Goal: Task Accomplishment & Management: Manage account settings

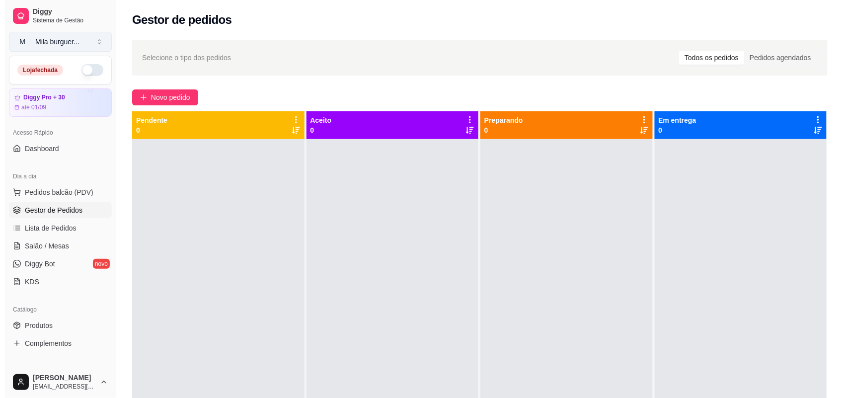
scroll to position [124, 0]
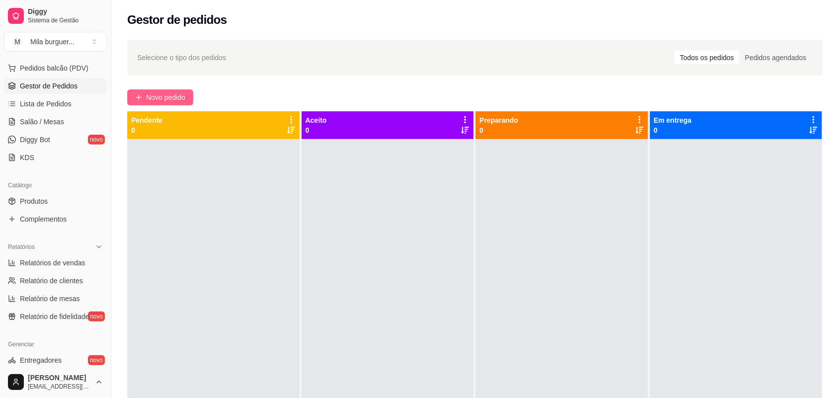
click at [151, 91] on button "Novo pedido" at bounding box center [160, 97] width 66 height 16
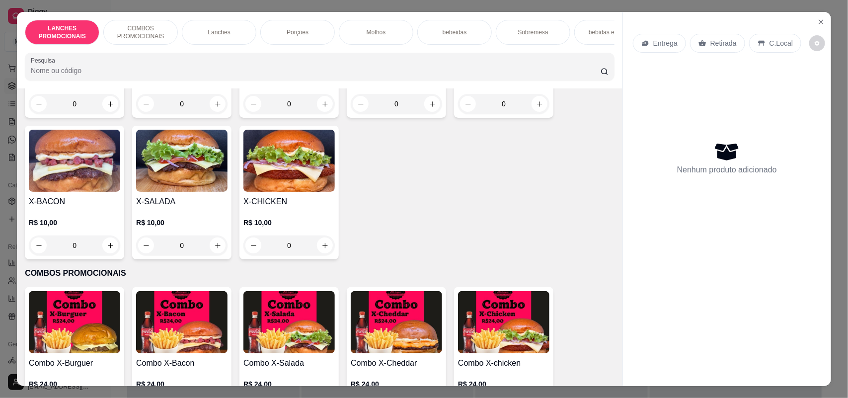
scroll to position [249, 0]
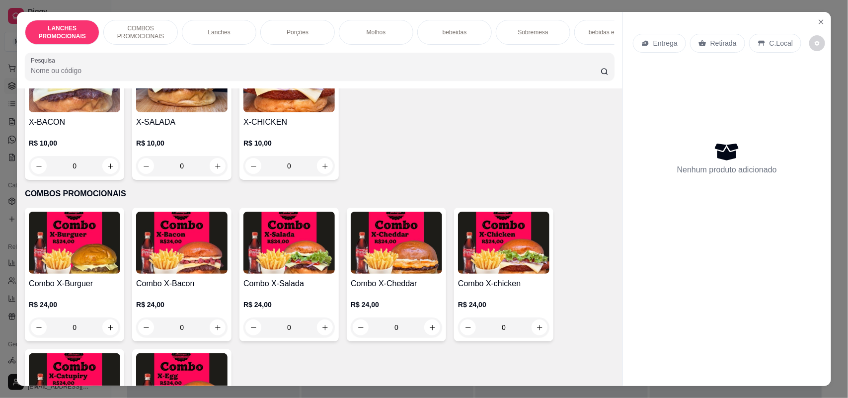
click at [225, 30] on p "Lanches" at bounding box center [219, 32] width 22 height 8
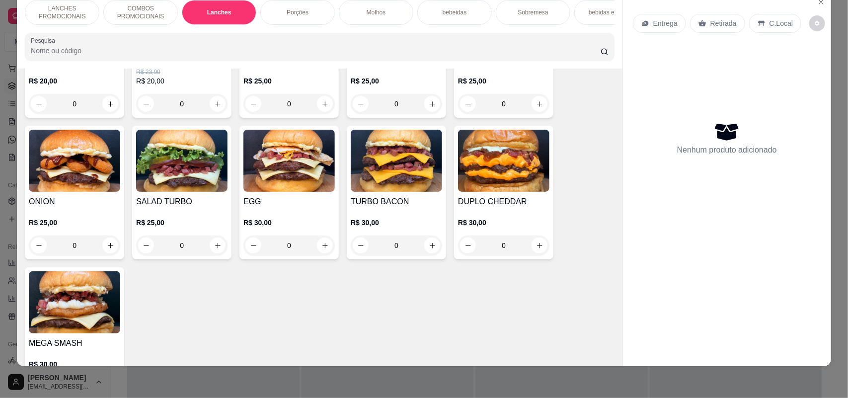
scroll to position [837, 0]
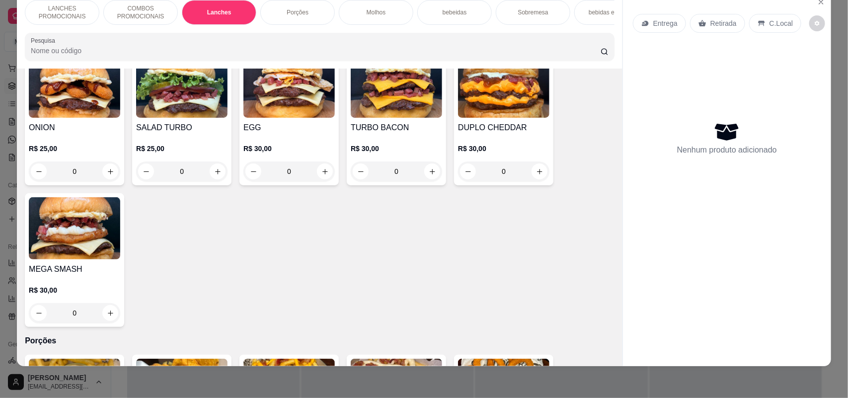
click at [318, 178] on div "0" at bounding box center [289, 172] width 91 height 20
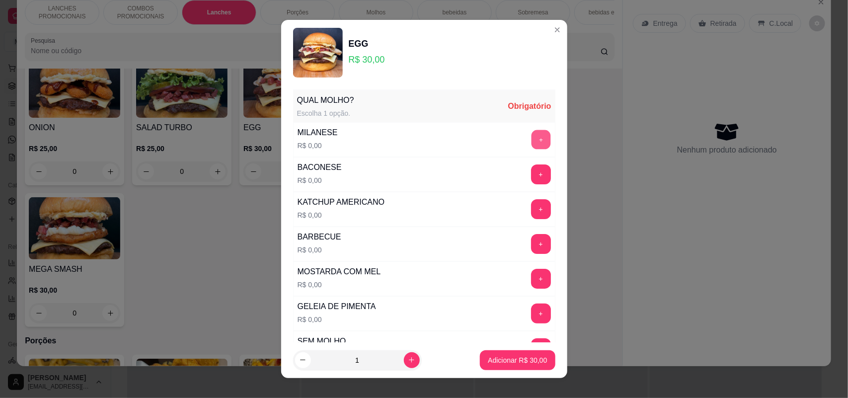
click at [531, 139] on button "+" at bounding box center [540, 139] width 19 height 19
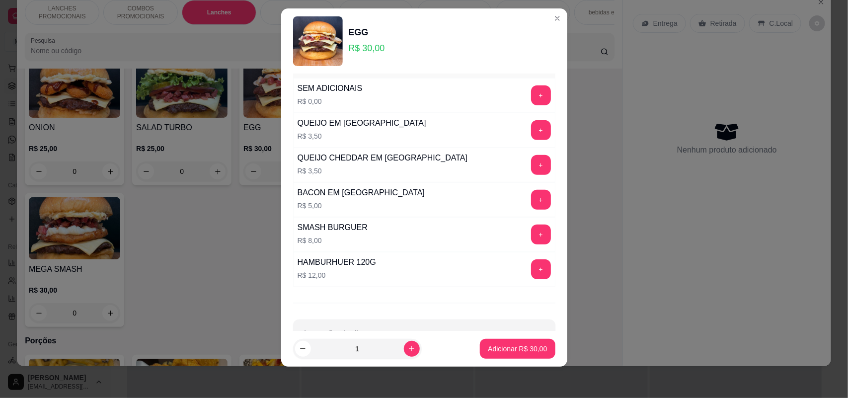
scroll to position [279, 0]
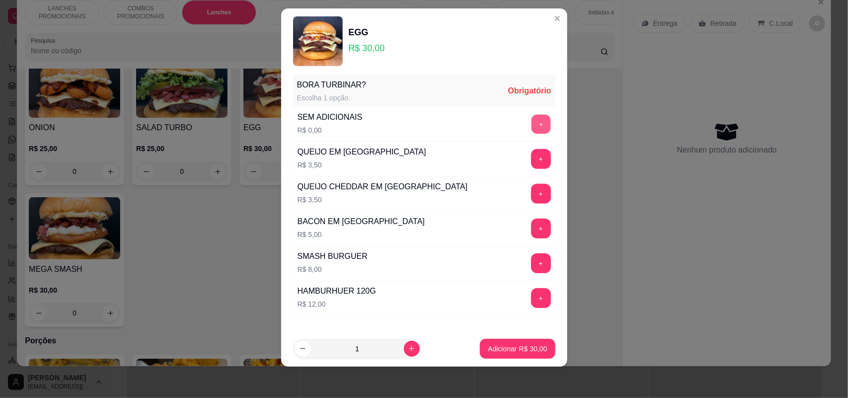
click at [531, 122] on button "+" at bounding box center [540, 124] width 19 height 19
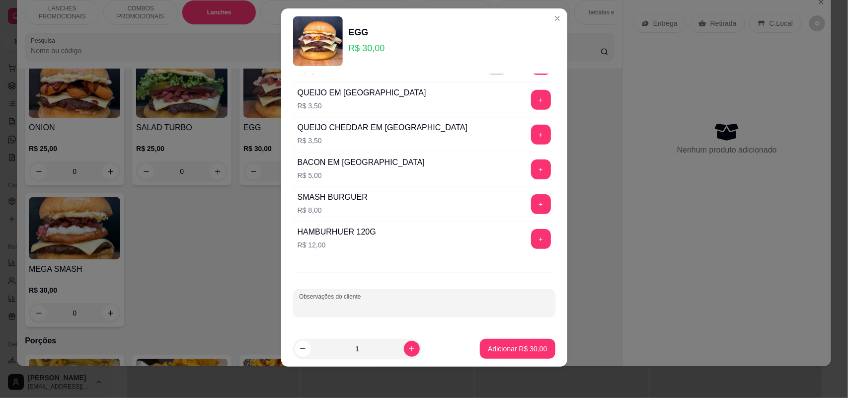
click at [440, 309] on input "Observações do cliente" at bounding box center [424, 307] width 250 height 10
type input "c"
click at [389, 304] on input "Com uma carne só, gema mole MILA" at bounding box center [424, 307] width 250 height 10
click at [450, 305] on input "Com uma carne só, gema mole MILA" at bounding box center [424, 307] width 250 height 10
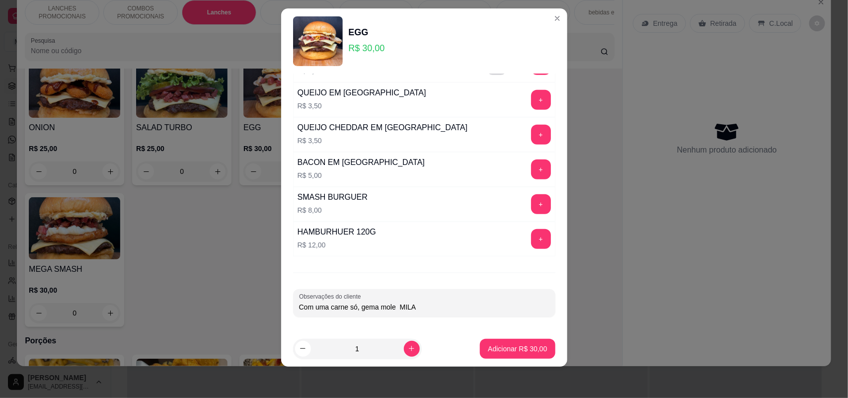
click at [323, 304] on input "Com uma carne só, gema mole MILA" at bounding box center [424, 307] width 250 height 10
type input "Com 1 carne só, gema mole MILA"
click at [510, 350] on p "Adicionar R$ 30,00" at bounding box center [518, 348] width 58 height 9
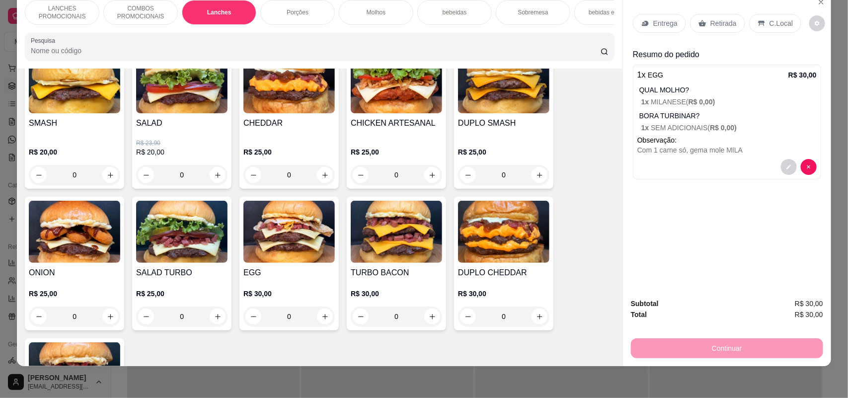
scroll to position [713, 0]
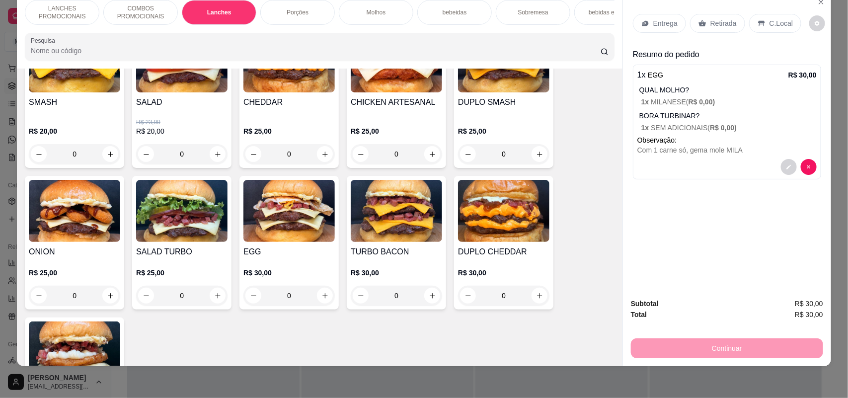
click at [428, 301] on div "0" at bounding box center [396, 296] width 91 height 20
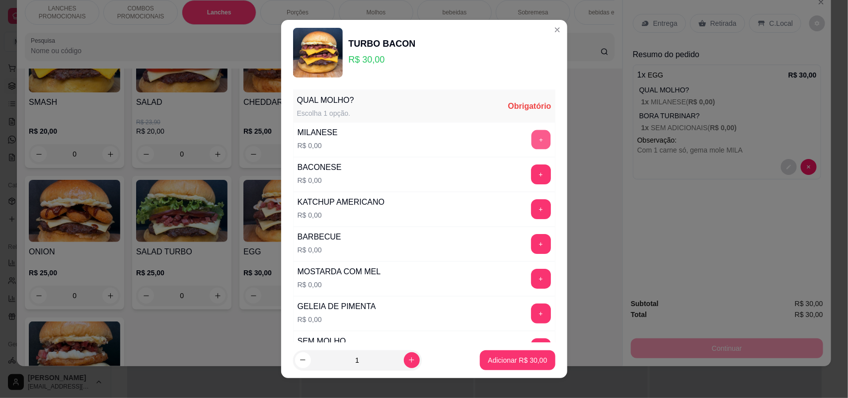
click at [531, 141] on button "+" at bounding box center [540, 139] width 19 height 19
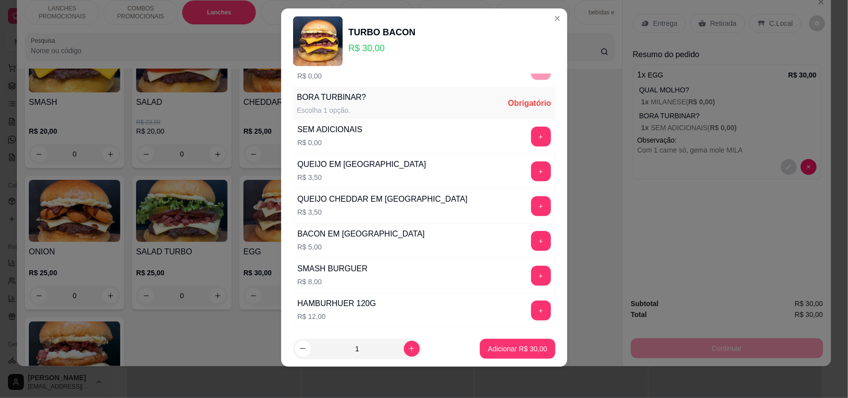
scroll to position [282, 0]
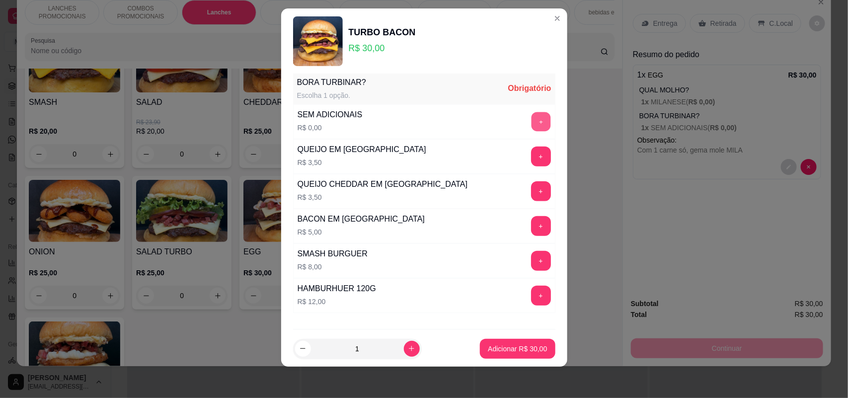
click at [531, 126] on button "+" at bounding box center [540, 121] width 19 height 19
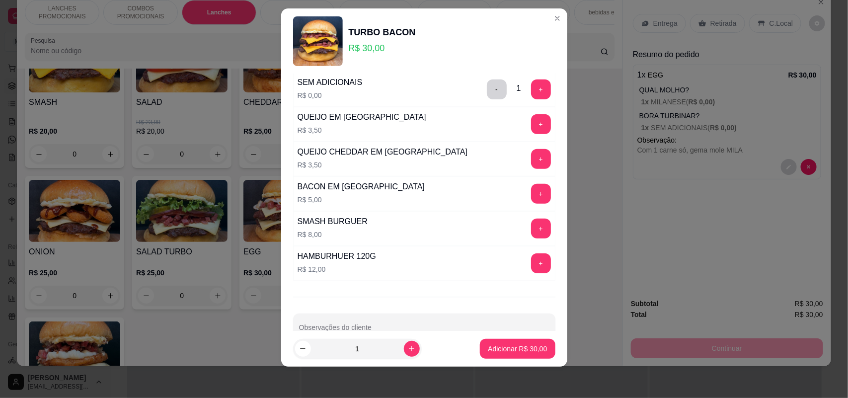
scroll to position [341, 0]
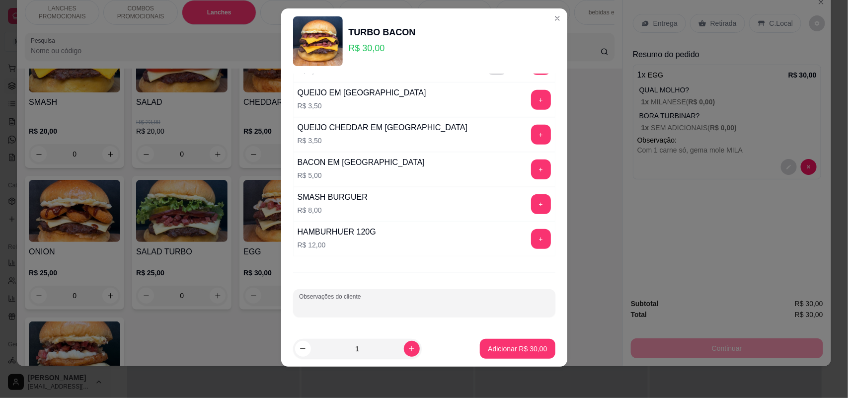
click at [409, 307] on input "Observações do cliente" at bounding box center [424, 307] width 250 height 10
type input "é"
type input "Edinho"
click at [502, 344] on p "Adicionar R$ 30,00" at bounding box center [517, 349] width 59 height 10
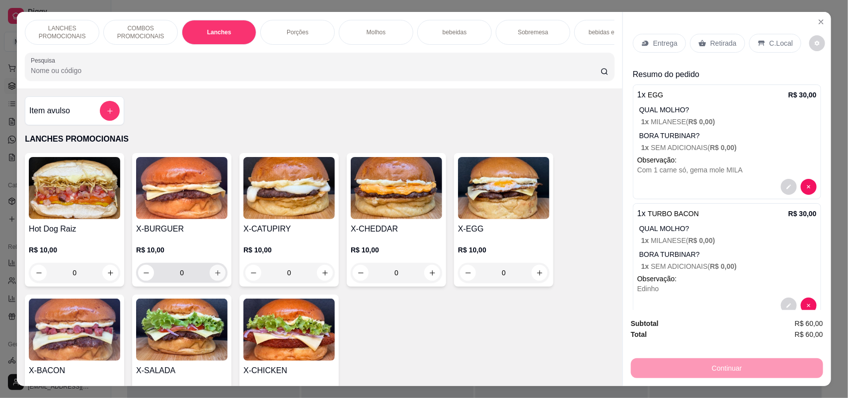
scroll to position [186, 0]
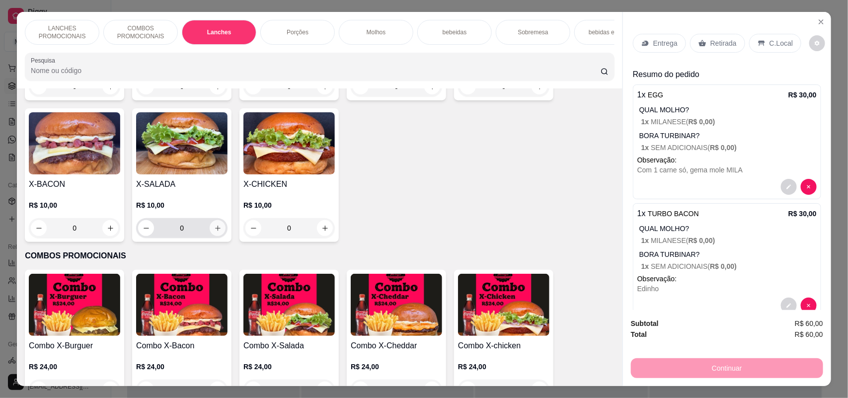
click at [214, 232] on icon "increase-product-quantity" at bounding box center [217, 228] width 7 height 7
type input "1"
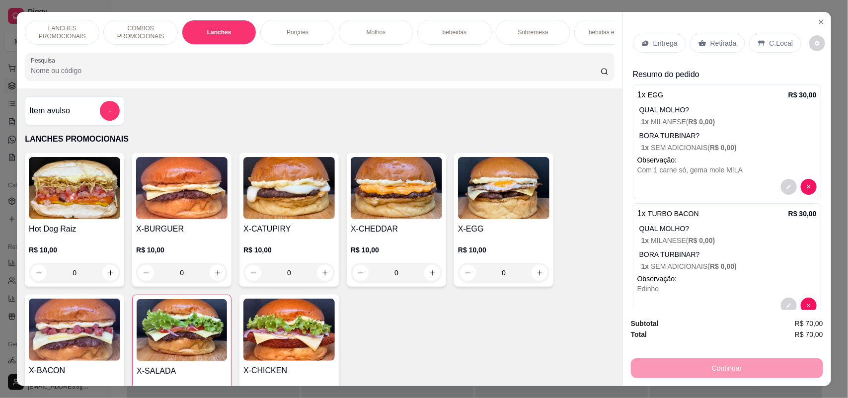
scroll to position [62, 0]
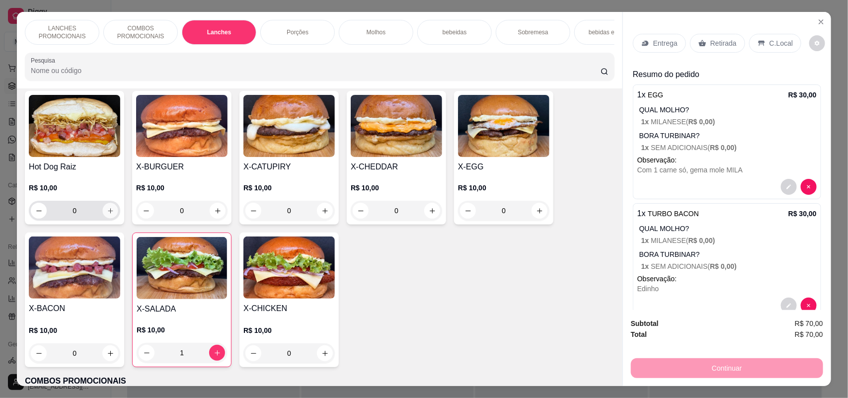
click at [108, 215] on icon "increase-product-quantity" at bounding box center [110, 210] width 7 height 7
type input "1"
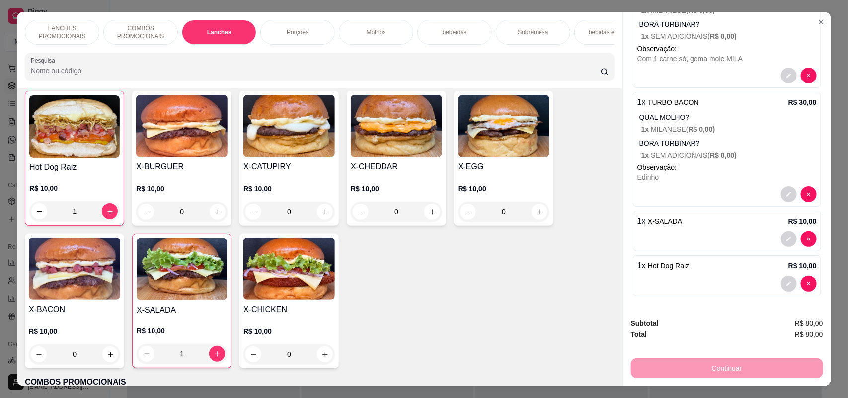
scroll to position [122, 0]
click at [786, 281] on icon "decrease-product-quantity" at bounding box center [789, 284] width 6 height 6
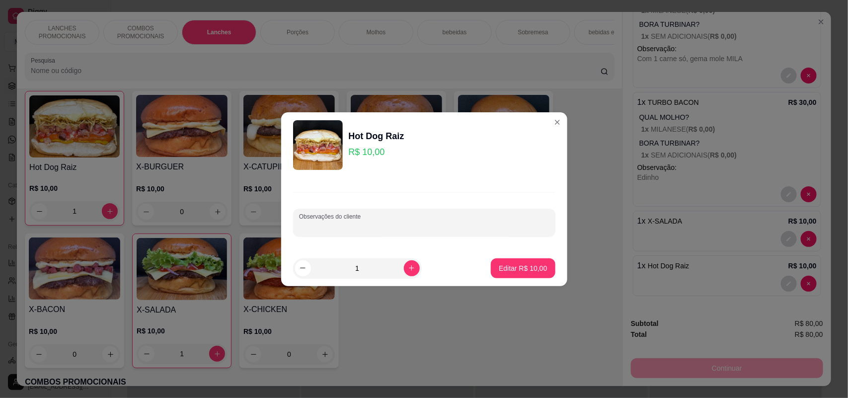
click at [448, 227] on input "Observações do cliente" at bounding box center [424, 227] width 250 height 10
type input "Com catupiry VINICIUS"
click at [501, 267] on p "Editar R$ 10,00" at bounding box center [523, 268] width 48 height 10
type input "0"
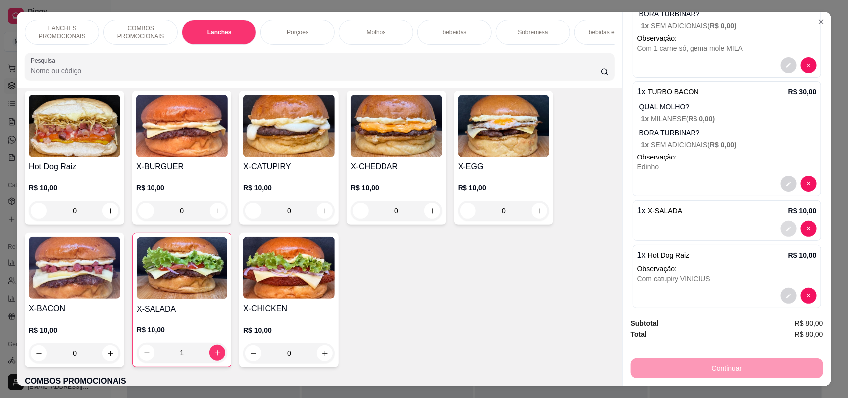
click at [781, 225] on button "decrease-product-quantity" at bounding box center [789, 229] width 16 height 16
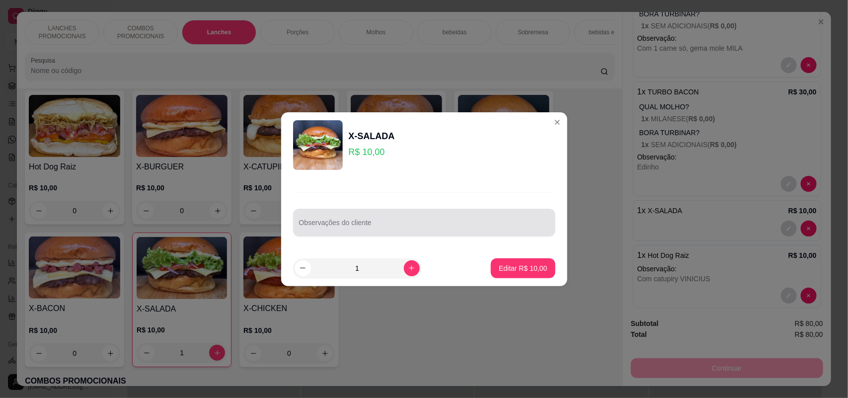
click at [445, 225] on input "Observações do cliente" at bounding box center [424, 227] width 250 height 10
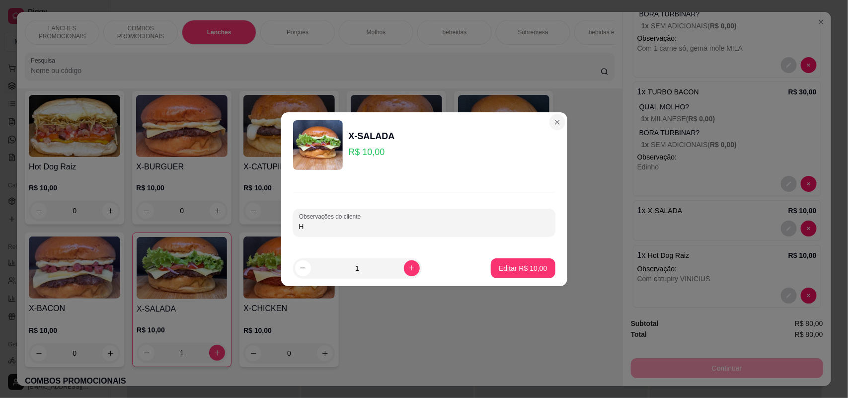
type input "H"
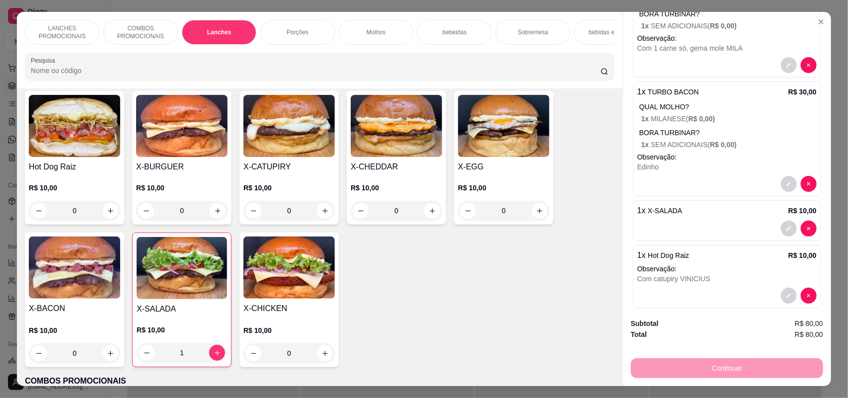
click at [185, 315] on h4 "X-SALADA" at bounding box center [182, 309] width 90 height 12
click at [107, 215] on icon "increase-product-quantity" at bounding box center [110, 210] width 7 height 7
type input "1"
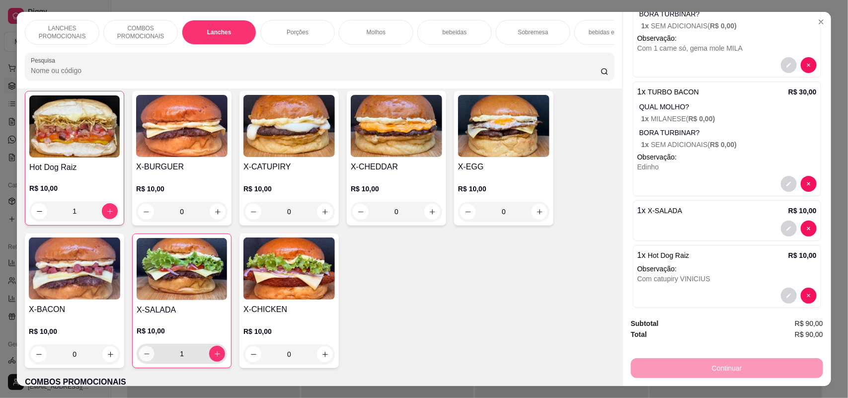
click at [143, 358] on icon "decrease-product-quantity" at bounding box center [146, 353] width 7 height 7
type input "0"
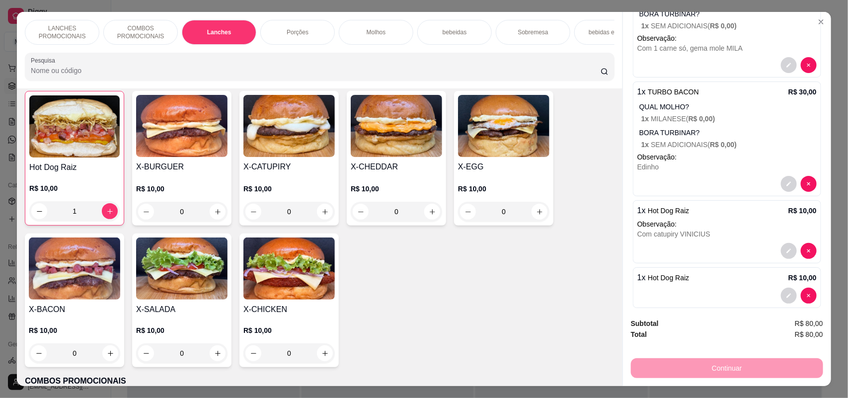
scroll to position [144, 0]
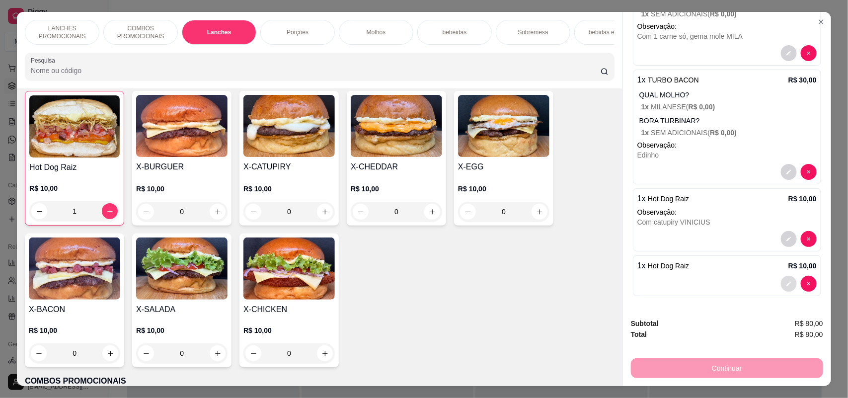
click at [781, 276] on button "decrease-product-quantity" at bounding box center [789, 284] width 16 height 16
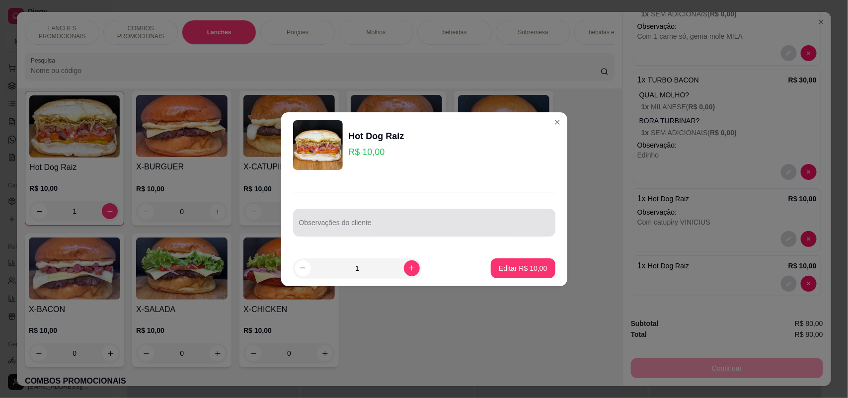
click at [461, 224] on input "Observações do cliente" at bounding box center [424, 227] width 250 height 10
type input "Com Catupiry HELENA"
click at [520, 279] on footer "1 Editar R$ 10,00" at bounding box center [424, 268] width 286 height 36
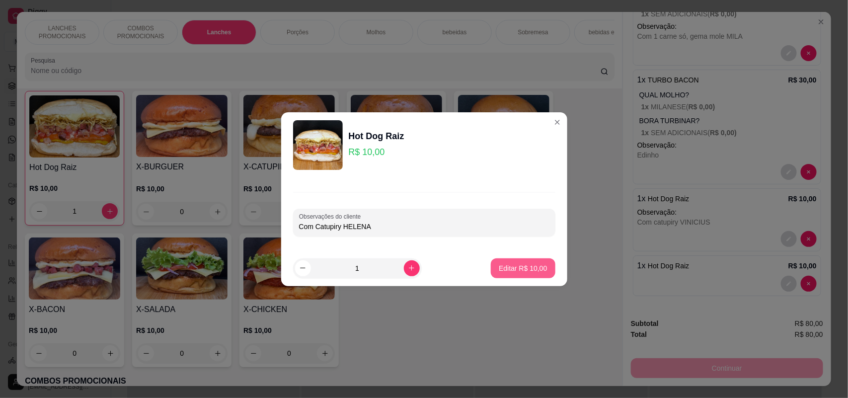
click at [520, 274] on button "Editar R$ 10,00" at bounding box center [523, 268] width 64 height 20
type input "0"
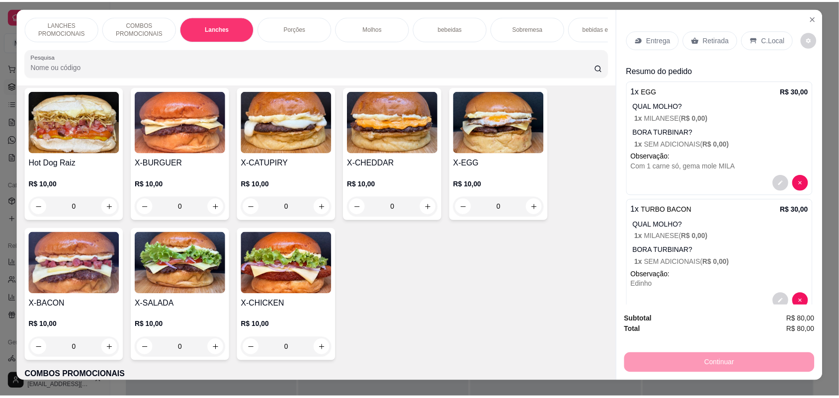
scroll to position [0, 0]
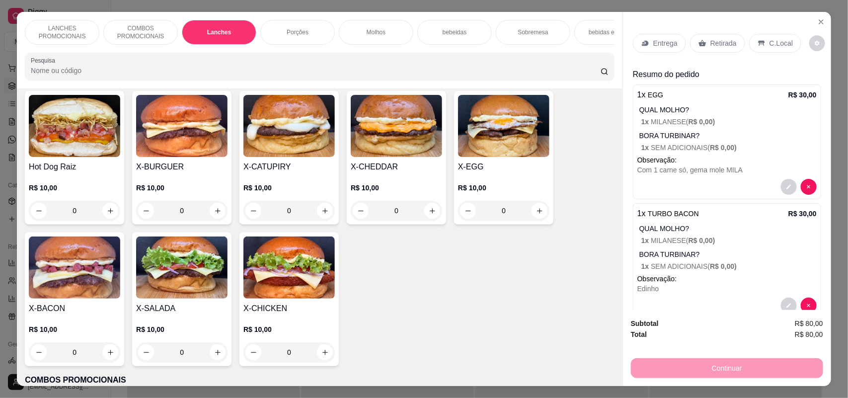
click at [711, 42] on p "Retirada" at bounding box center [724, 43] width 26 height 10
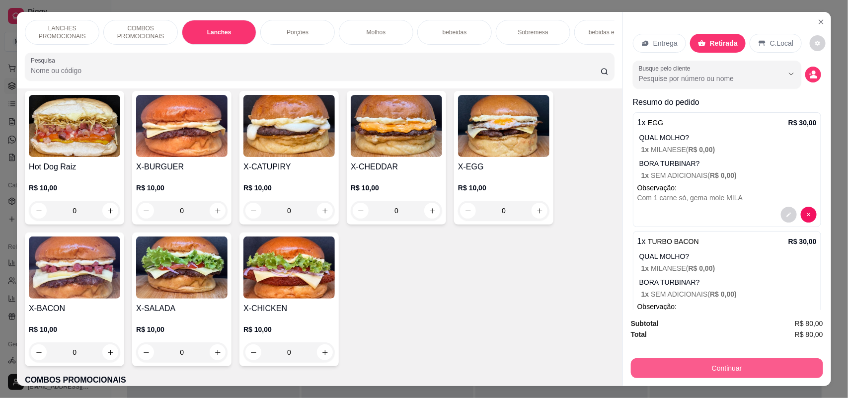
click at [676, 369] on button "Continuar" at bounding box center [727, 368] width 192 height 20
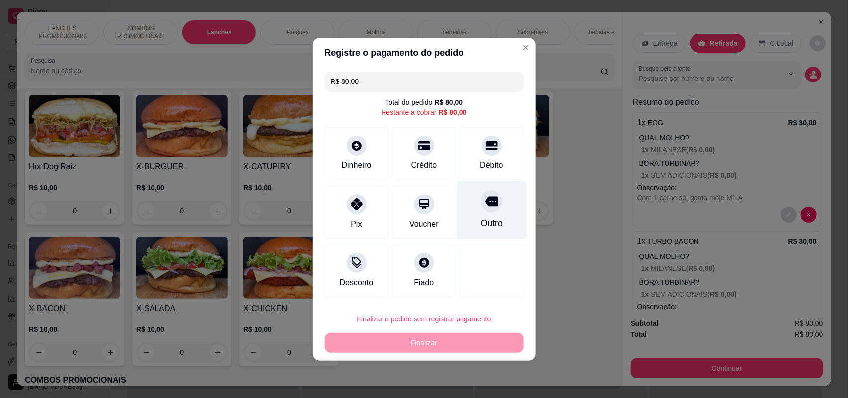
click at [474, 205] on div "Outro" at bounding box center [492, 210] width 70 height 58
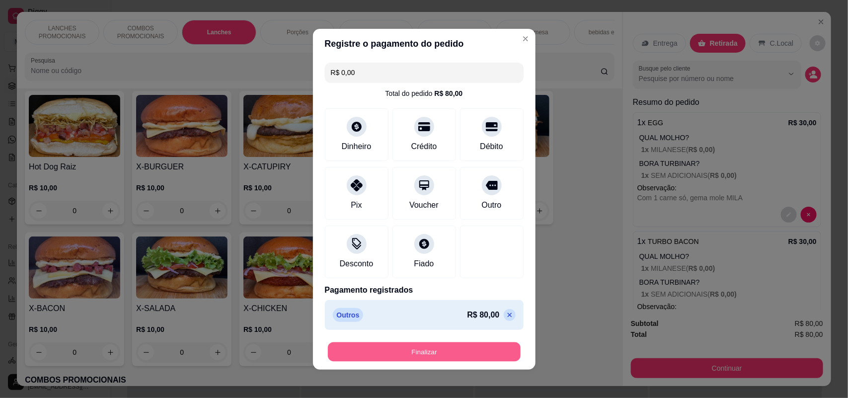
click at [446, 351] on button "Finalizar" at bounding box center [424, 351] width 193 height 19
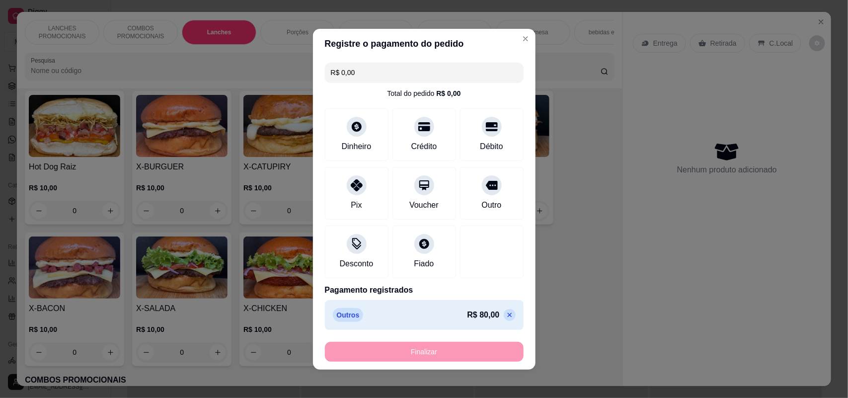
type input "-R$ 80,00"
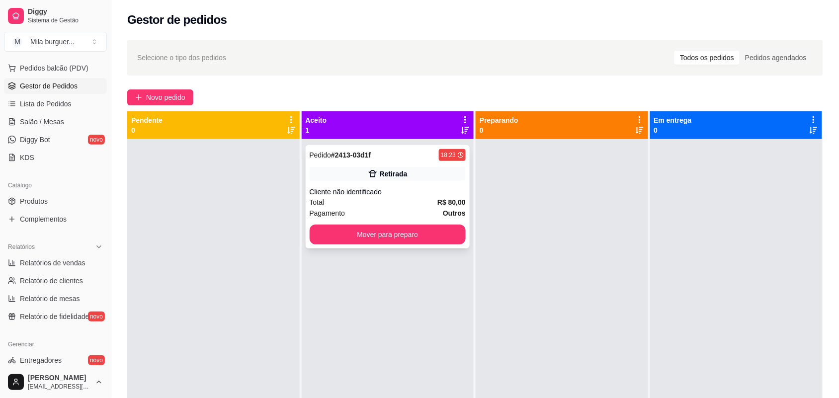
click at [413, 187] on div "Cliente não identificado" at bounding box center [388, 192] width 157 height 10
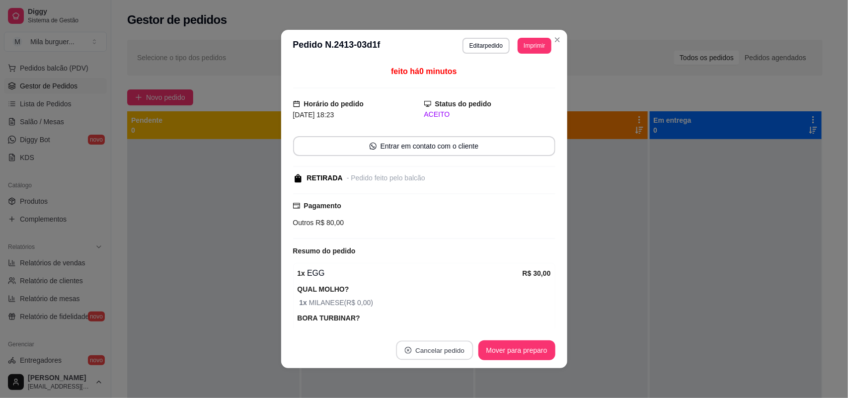
click at [413, 351] on button "Cancelar pedido" at bounding box center [434, 350] width 77 height 19
click at [443, 332] on button "Sim" at bounding box center [458, 325] width 39 height 19
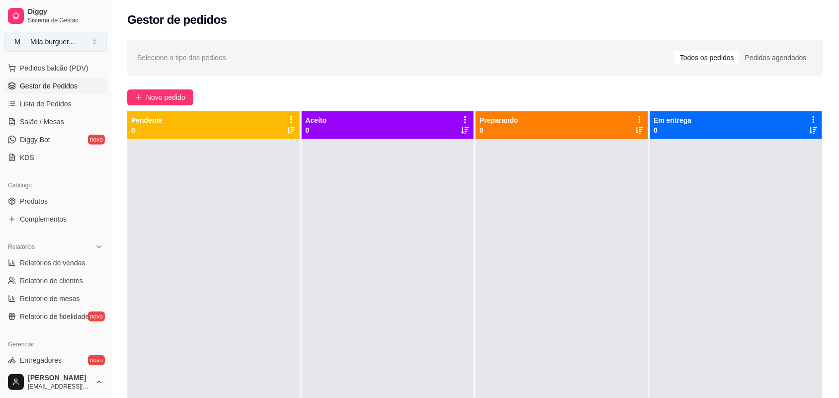
click at [86, 45] on button "M Mila burguer ..." at bounding box center [55, 42] width 103 height 20
click at [83, 76] on div "M Mila burguer" at bounding box center [56, 78] width 109 height 16
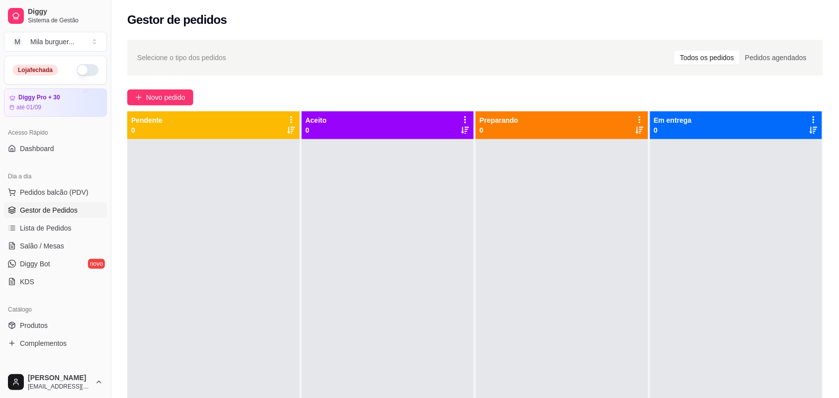
click at [77, 68] on button "button" at bounding box center [88, 70] width 22 height 12
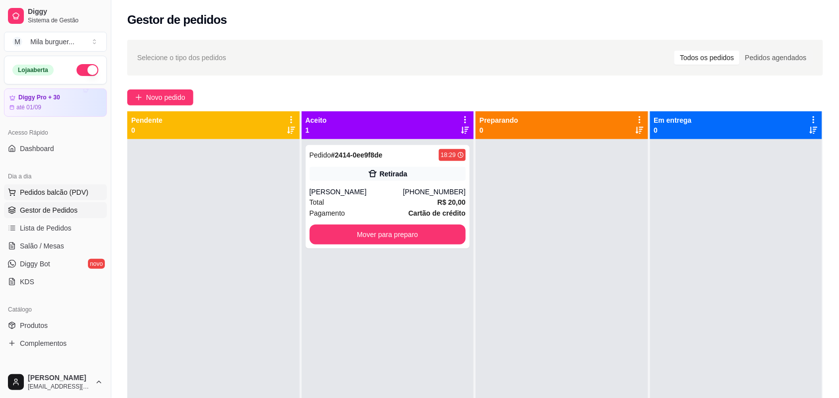
click at [50, 190] on span "Pedidos balcão (PDV)" at bounding box center [54, 192] width 69 height 10
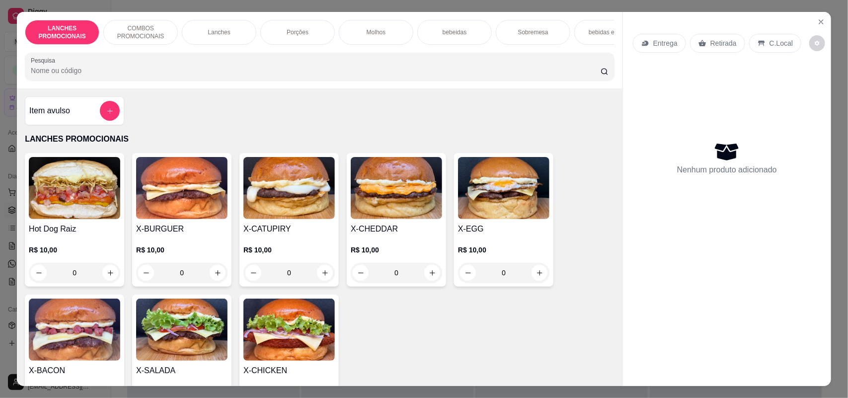
click at [0, 135] on div "LANCHES PROMOCIONAIS COMBOS PROMOCIONAIS Lanches Porções Molhos bebeidas Sobrem…" at bounding box center [424, 199] width 848 height 398
click at [820, 21] on icon "Close" at bounding box center [822, 22] width 8 height 8
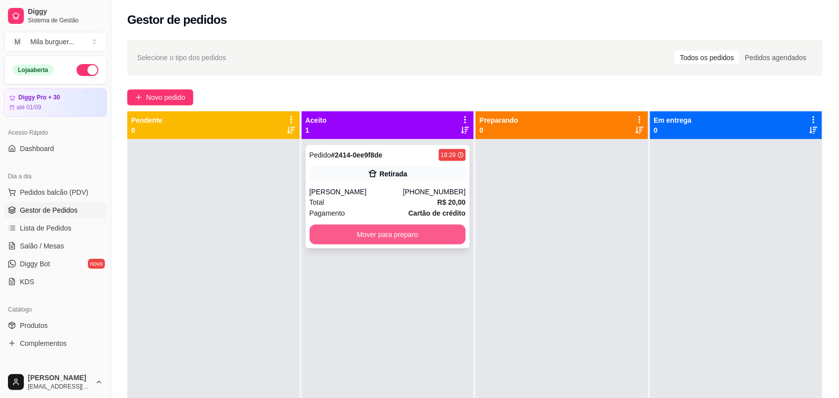
click at [373, 233] on button "Mover para preparo" at bounding box center [388, 235] width 157 height 20
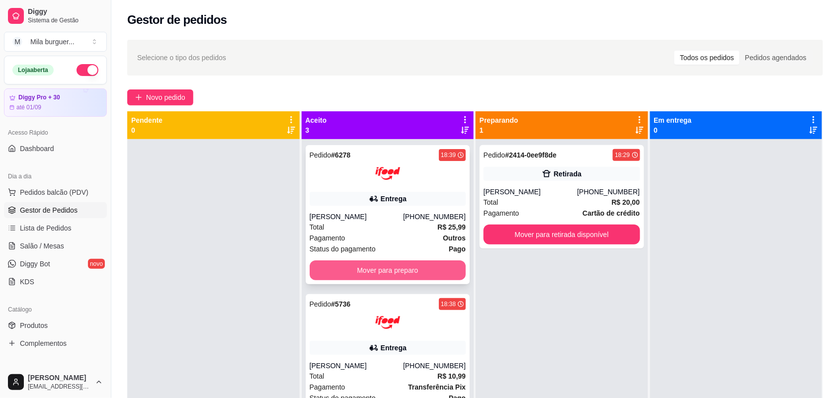
click at [379, 268] on button "Mover para preparo" at bounding box center [388, 270] width 157 height 20
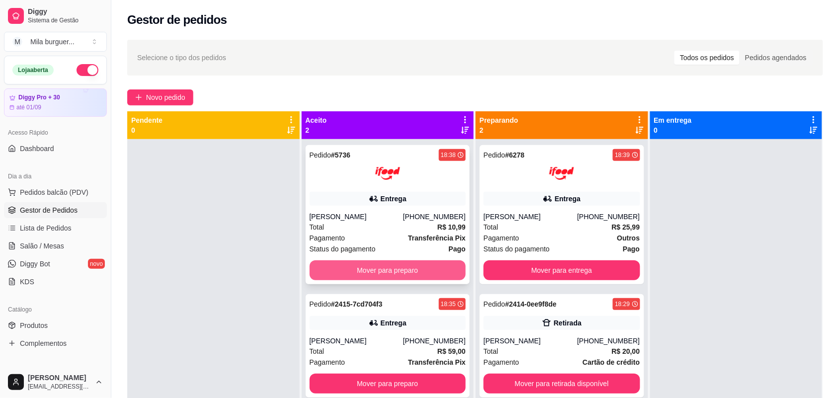
click at [383, 268] on button "Mover para preparo" at bounding box center [388, 270] width 157 height 20
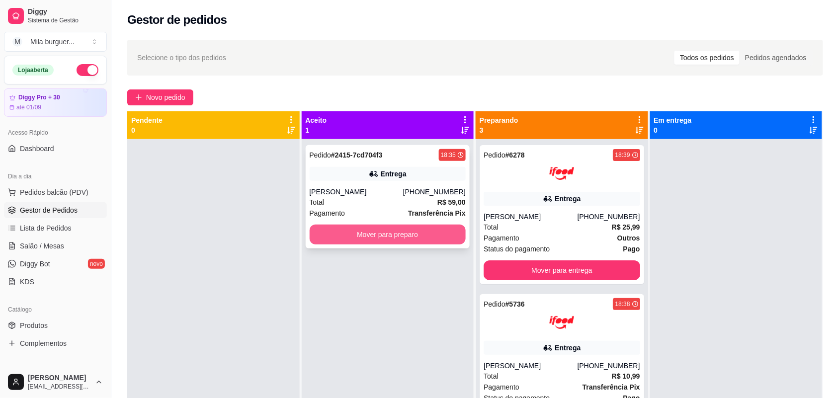
click at [414, 232] on button "Mover para preparo" at bounding box center [388, 235] width 157 height 20
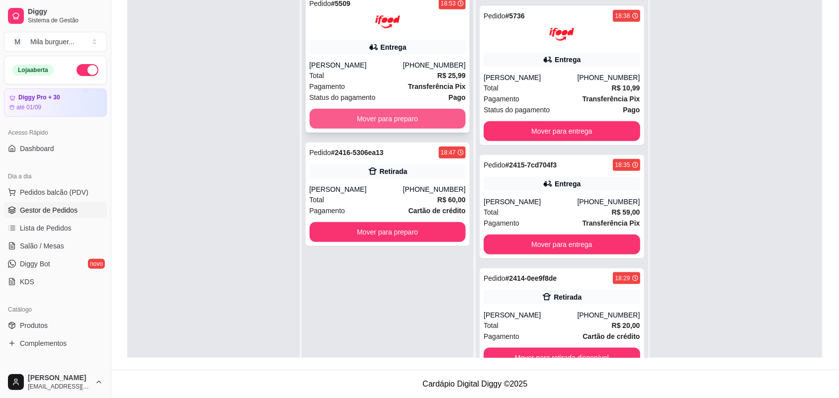
click at [401, 120] on button "Mover para preparo" at bounding box center [388, 119] width 157 height 20
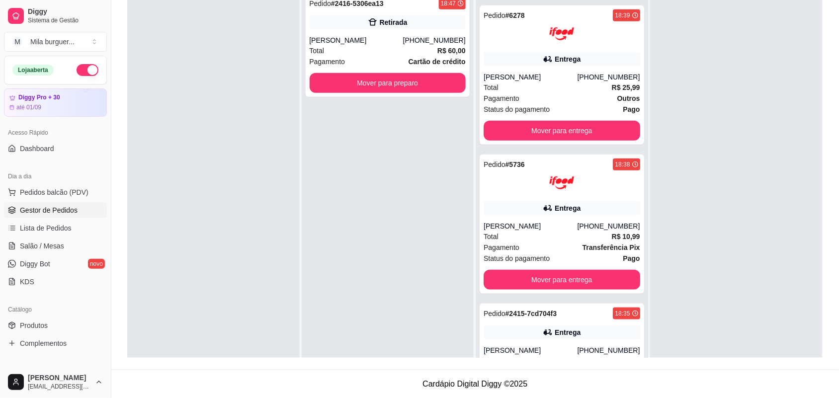
scroll to position [286, 0]
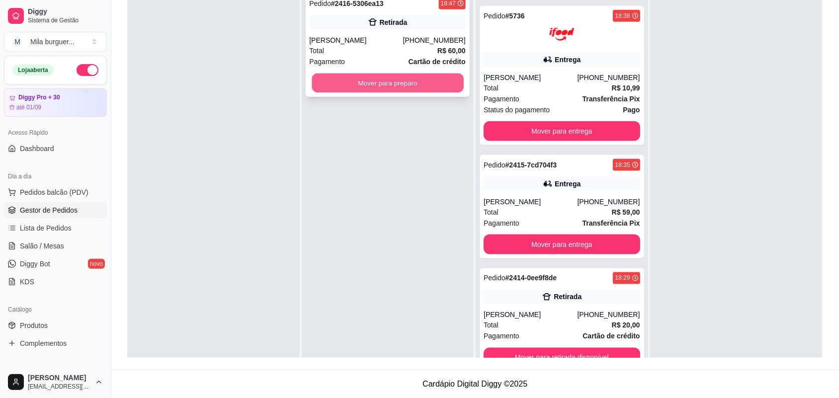
click at [426, 78] on button "Mover para preparo" at bounding box center [388, 83] width 152 height 19
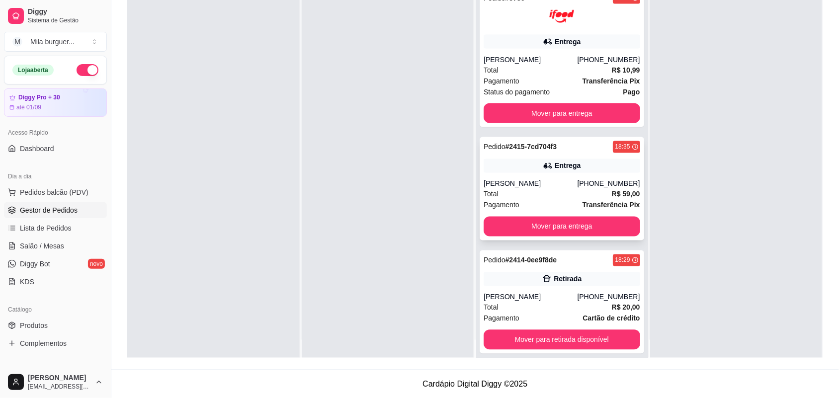
scroll to position [28, 0]
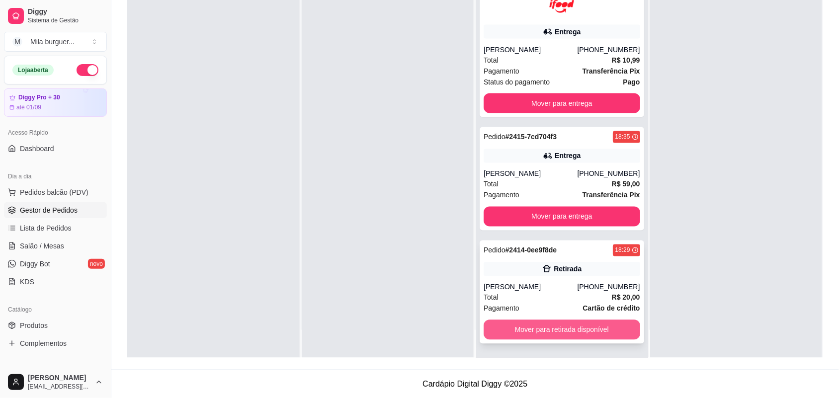
click at [563, 325] on button "Mover para retirada disponível" at bounding box center [562, 330] width 157 height 20
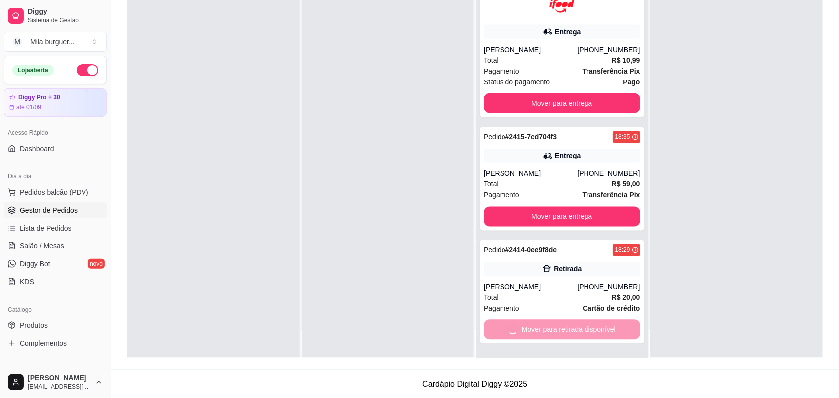
scroll to position [286, 0]
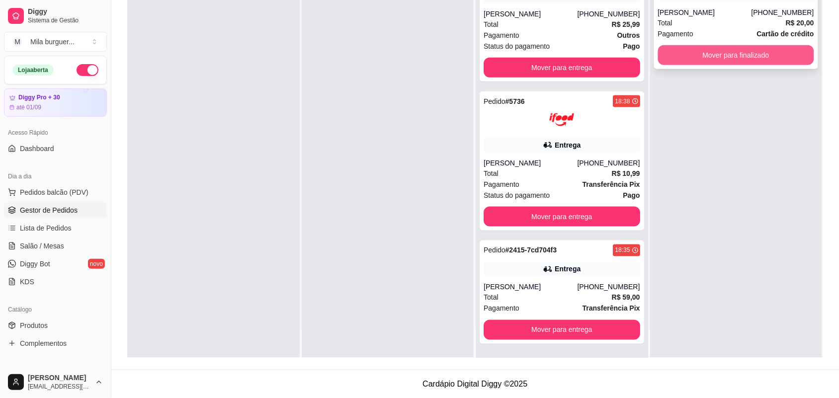
click at [726, 61] on button "Mover para finalizado" at bounding box center [736, 55] width 157 height 20
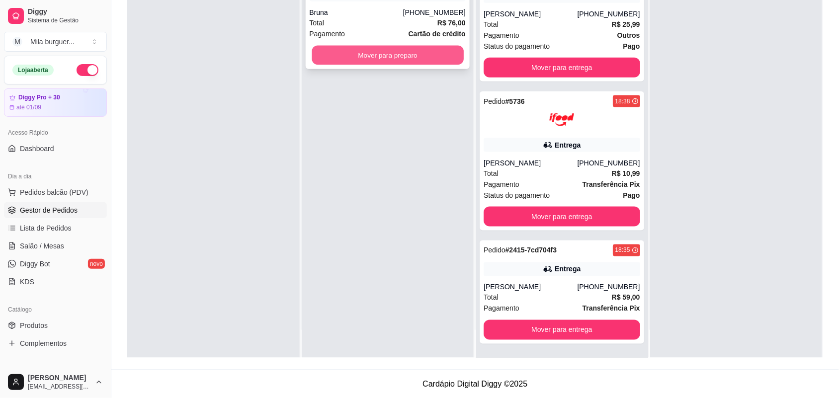
click at [346, 50] on button "Mover para preparo" at bounding box center [388, 55] width 152 height 19
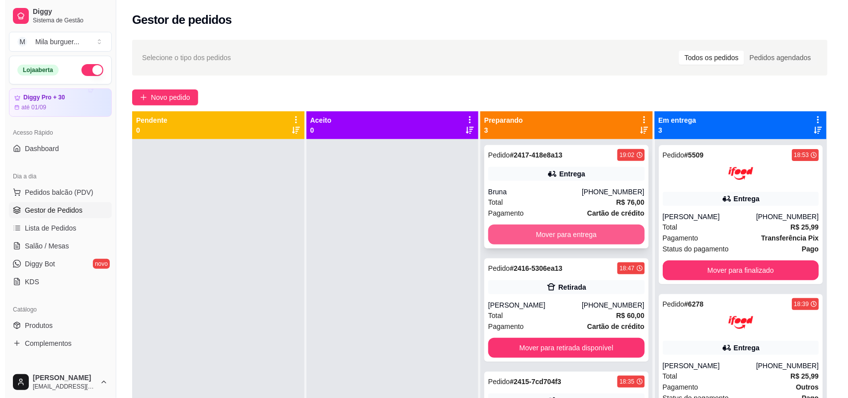
scroll to position [28, 0]
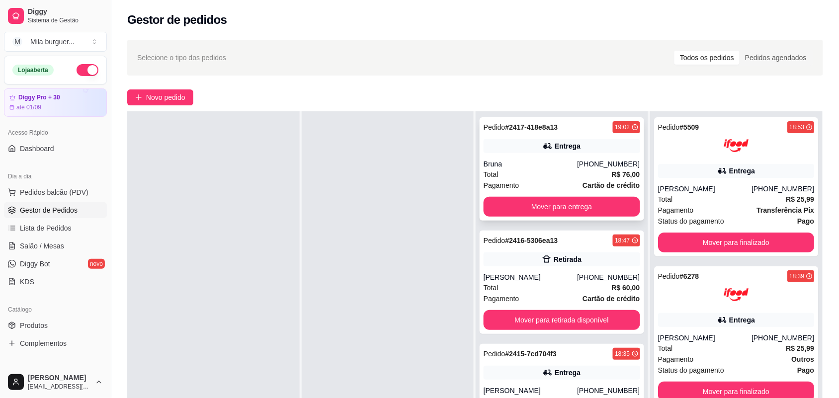
click at [558, 165] on div "Bruna" at bounding box center [530, 164] width 93 height 10
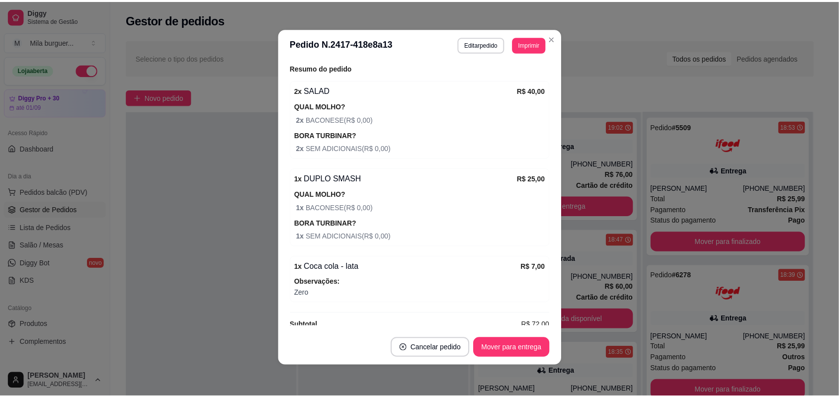
scroll to position [342, 0]
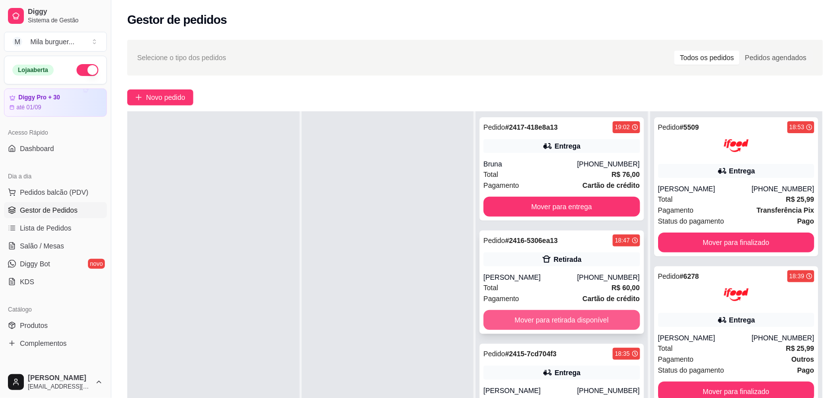
click at [555, 314] on button "Mover para retirada disponível" at bounding box center [562, 320] width 157 height 20
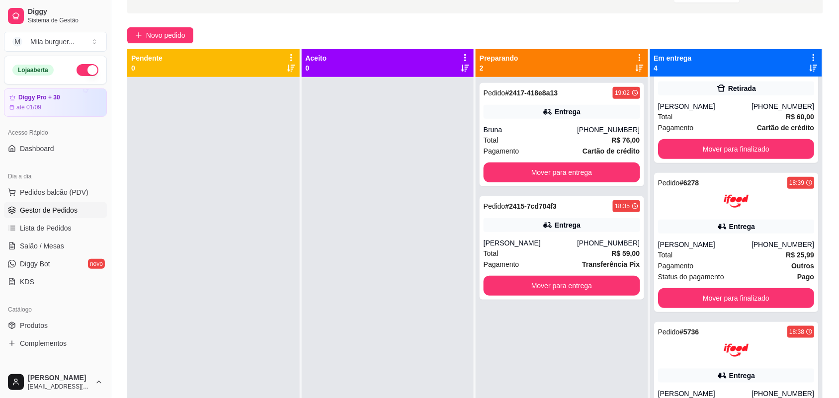
scroll to position [0, 0]
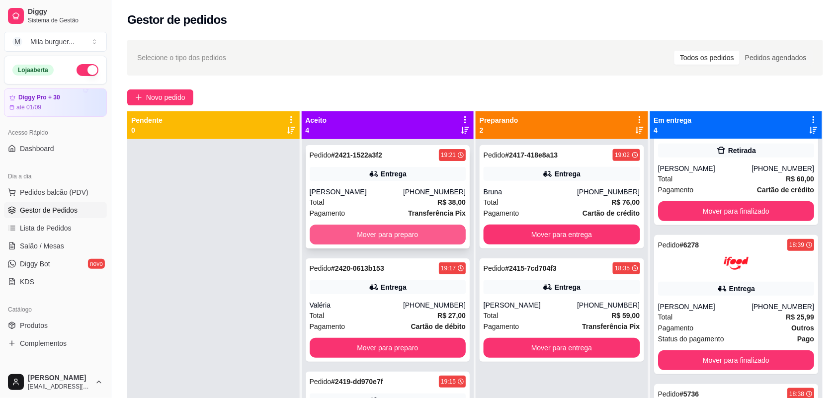
click at [384, 238] on button "Mover para preparo" at bounding box center [388, 235] width 157 height 20
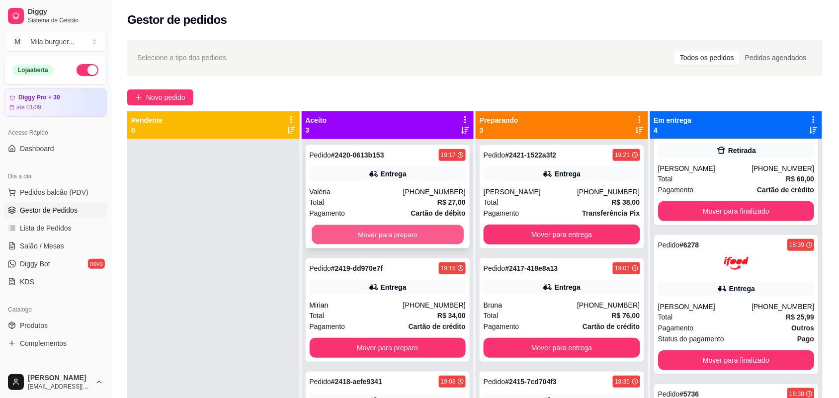
click at [383, 236] on button "Mover para preparo" at bounding box center [388, 234] width 152 height 19
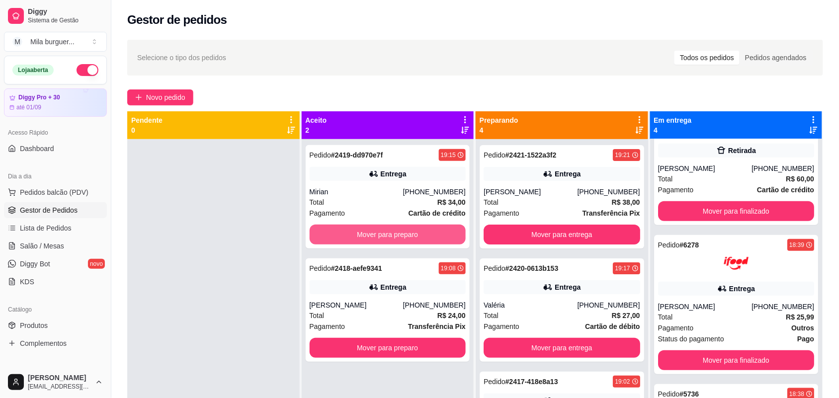
click at [383, 236] on button "Mover para preparo" at bounding box center [388, 235] width 157 height 20
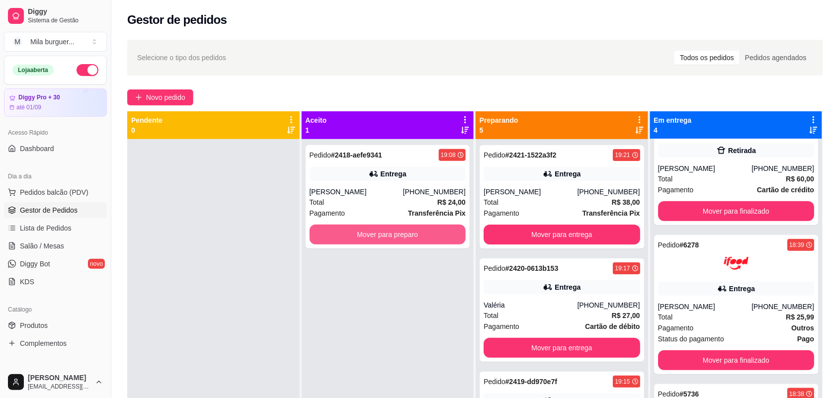
click at [383, 236] on button "Mover para preparo" at bounding box center [388, 235] width 157 height 20
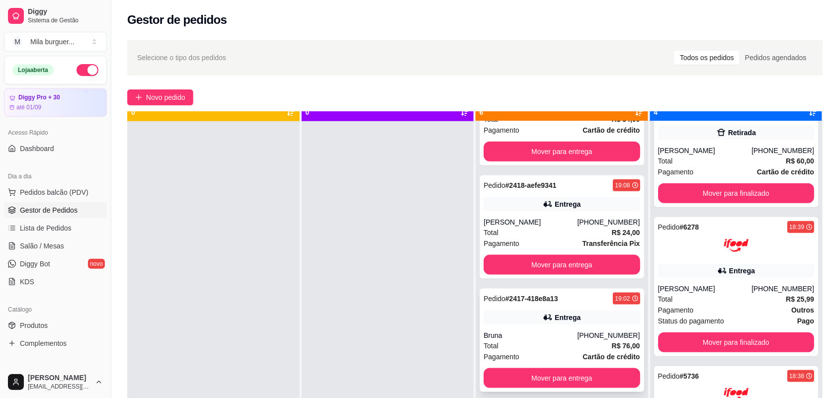
scroll to position [28, 0]
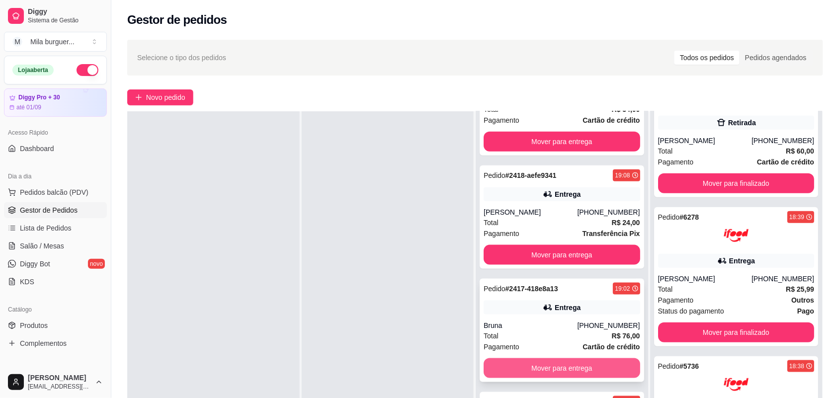
click at [560, 370] on button "Mover para entrega" at bounding box center [562, 368] width 157 height 20
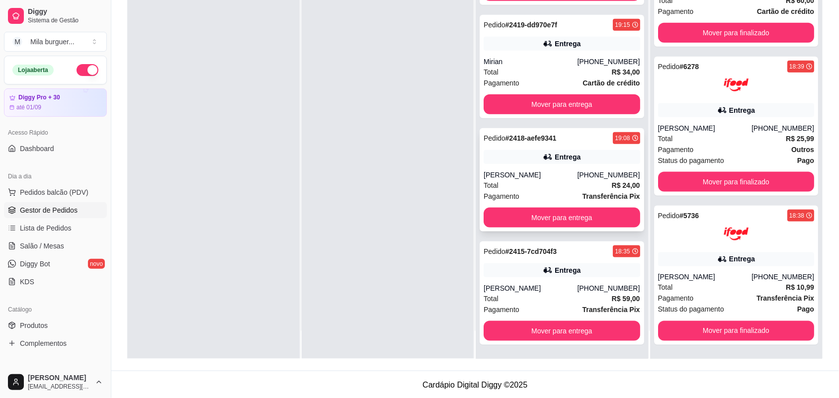
scroll to position [152, 0]
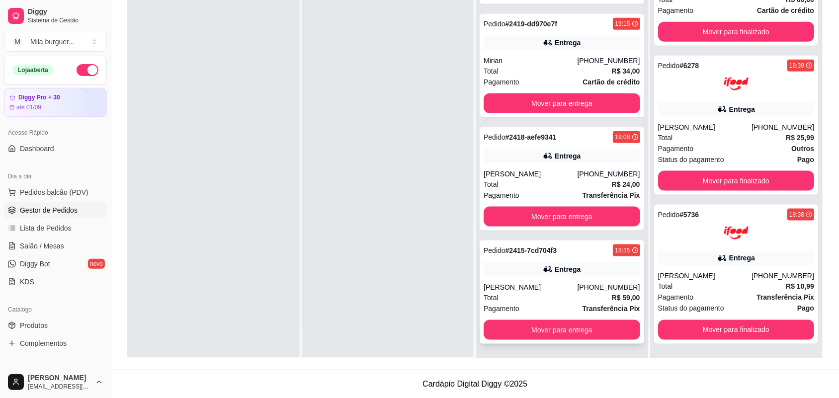
click at [582, 340] on div "Pedido # 2415-7cd704f3 18:35 Entrega Gislene Suelen de Campos [PHONE_NUMBER] To…" at bounding box center [562, 292] width 165 height 103
click at [585, 325] on button "Mover para entrega" at bounding box center [562, 330] width 157 height 20
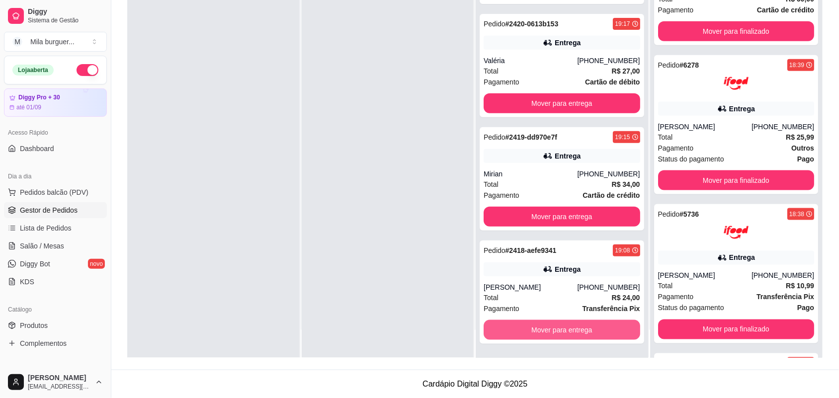
scroll to position [287, 0]
click at [587, 324] on button "Mover para entrega" at bounding box center [562, 330] width 157 height 20
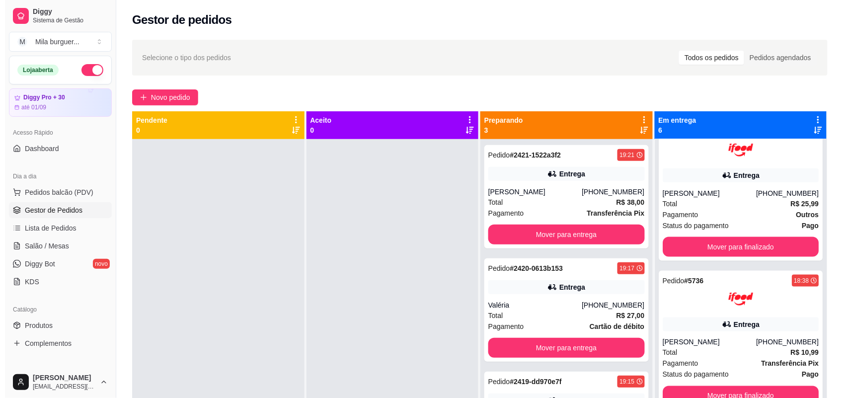
scroll to position [251, 0]
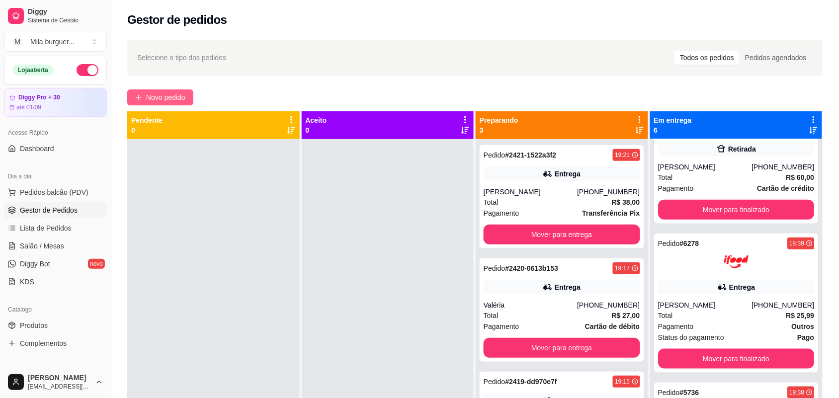
click at [144, 94] on button "Novo pedido" at bounding box center [160, 97] width 66 height 16
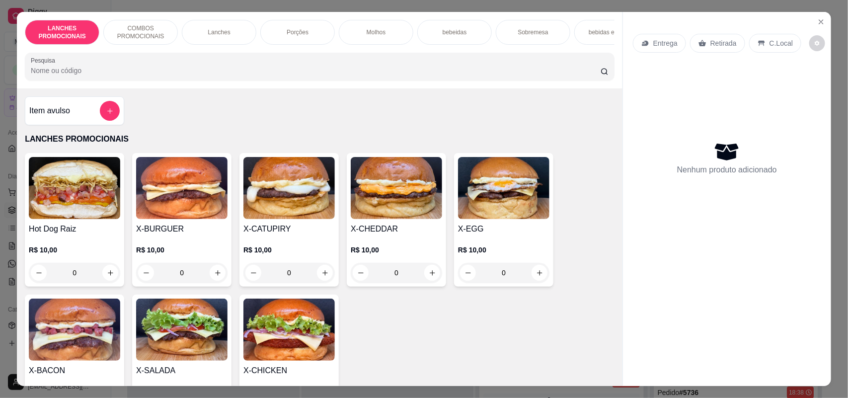
click at [230, 34] on div "Lanches" at bounding box center [219, 32] width 75 height 25
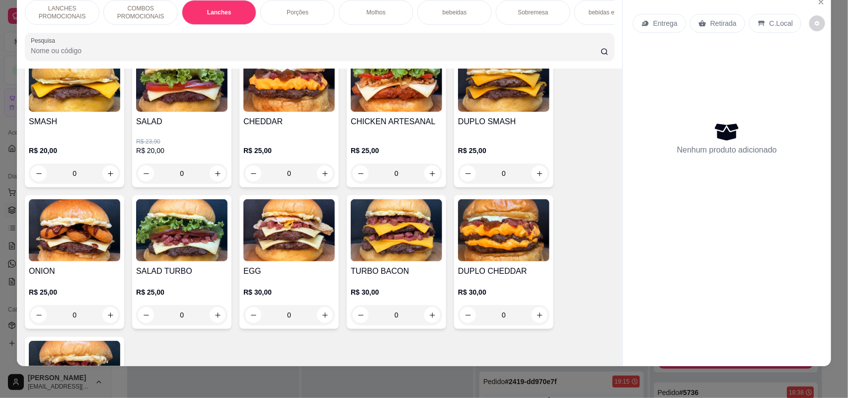
scroll to position [713, 0]
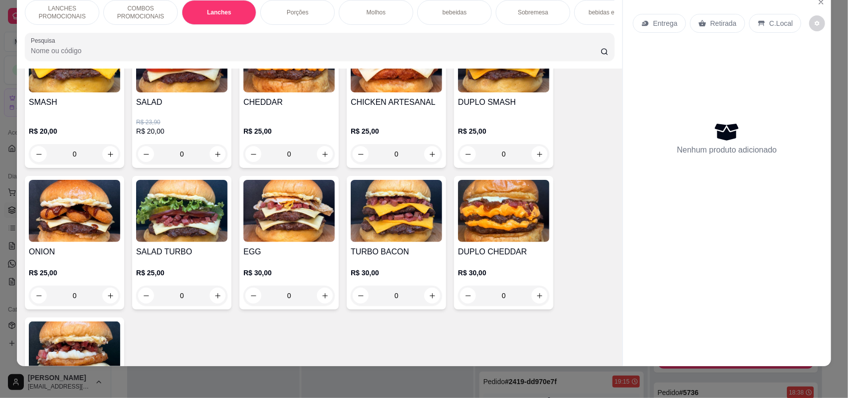
click at [528, 305] on div "0" at bounding box center [503, 296] width 91 height 20
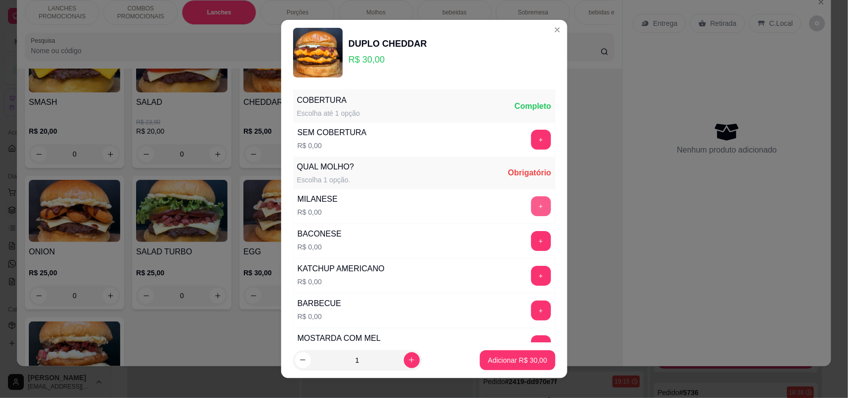
click at [531, 210] on button "+" at bounding box center [541, 206] width 20 height 20
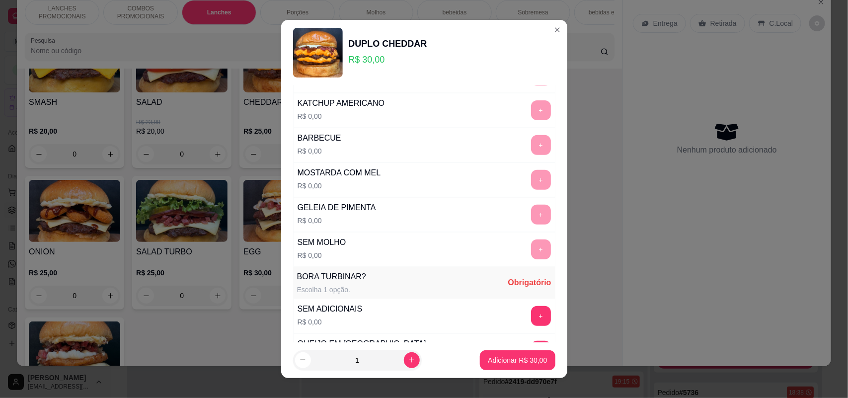
scroll to position [186, 0]
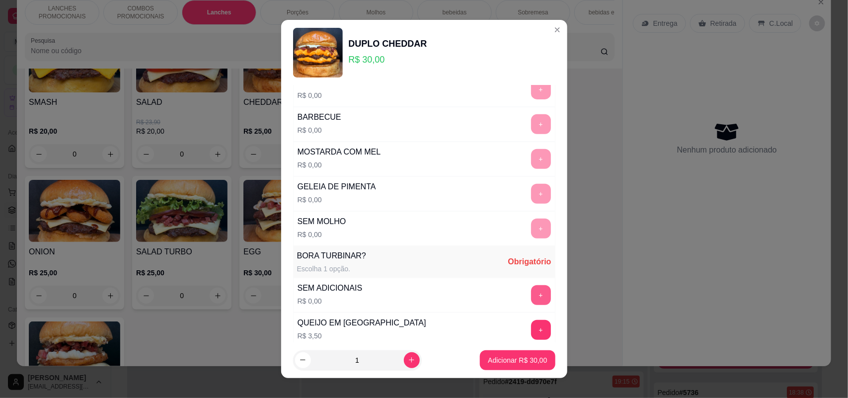
click at [531, 294] on button "+" at bounding box center [541, 295] width 20 height 20
click at [506, 357] on p "Adicionar R$ 30,00" at bounding box center [517, 360] width 59 height 10
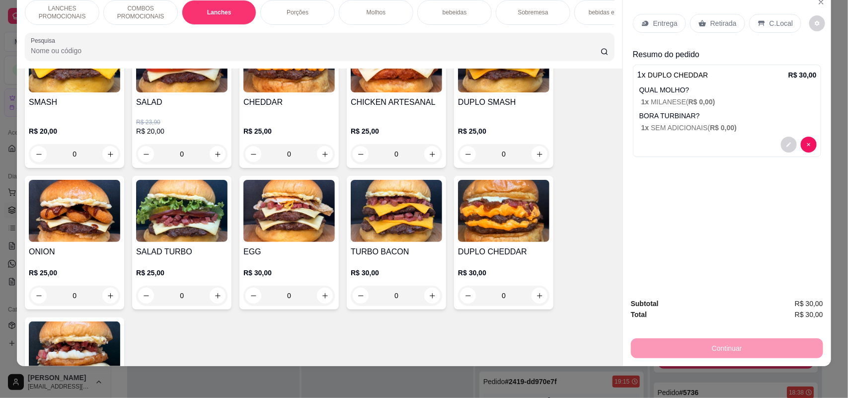
click at [430, 304] on div "0" at bounding box center [396, 296] width 91 height 20
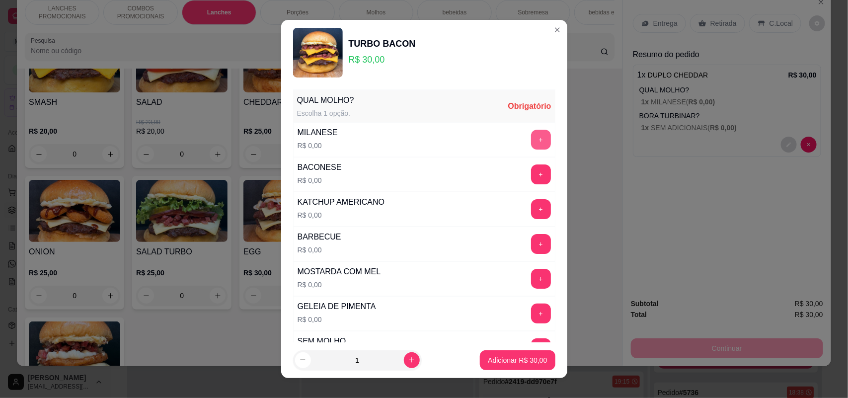
click at [531, 146] on button "+" at bounding box center [541, 140] width 20 height 20
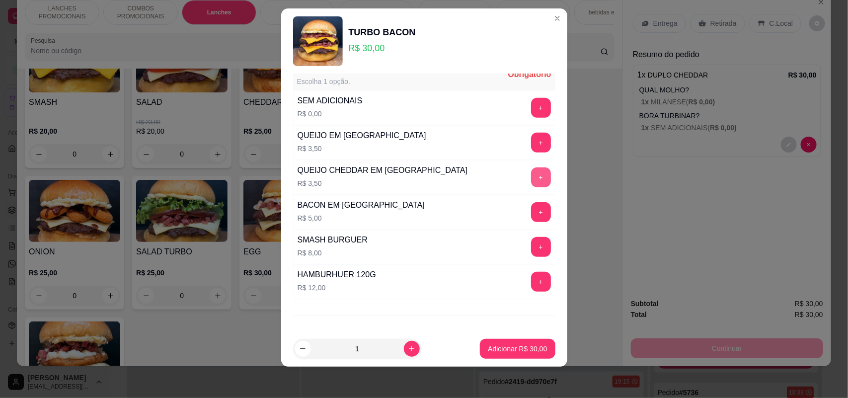
scroll to position [275, 0]
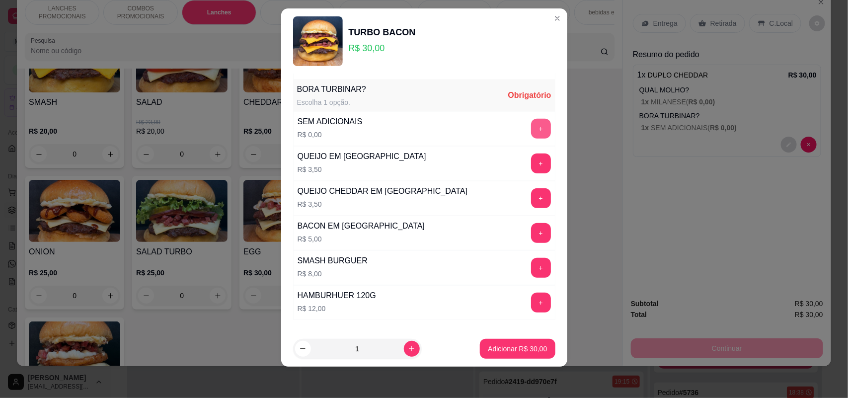
click at [531, 122] on button "+" at bounding box center [541, 129] width 20 height 20
click at [493, 346] on p "Adicionar R$ 30,00" at bounding box center [518, 348] width 58 height 9
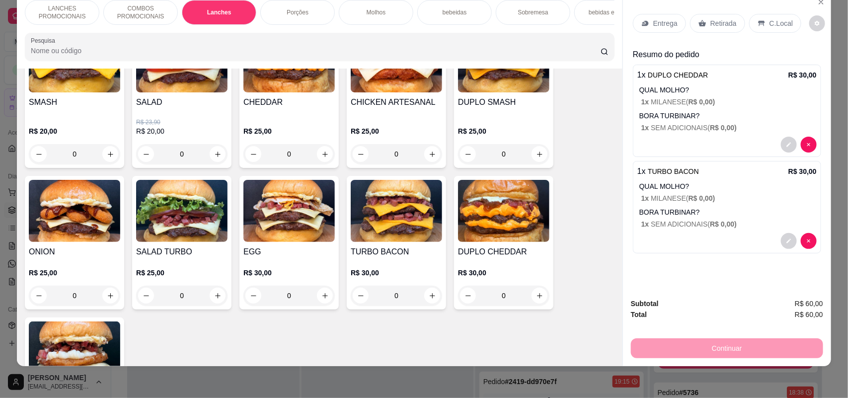
click at [657, 19] on p "Entrega" at bounding box center [666, 23] width 24 height 10
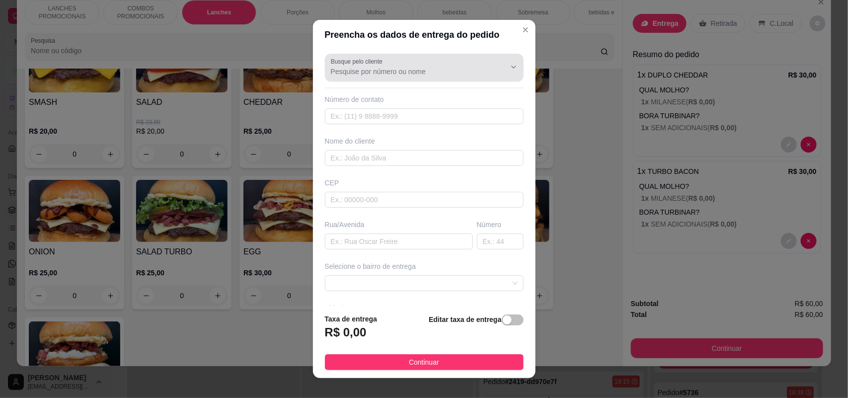
click at [496, 65] on icon "Show suggestions" at bounding box center [500, 67] width 8 height 8
type input "0"
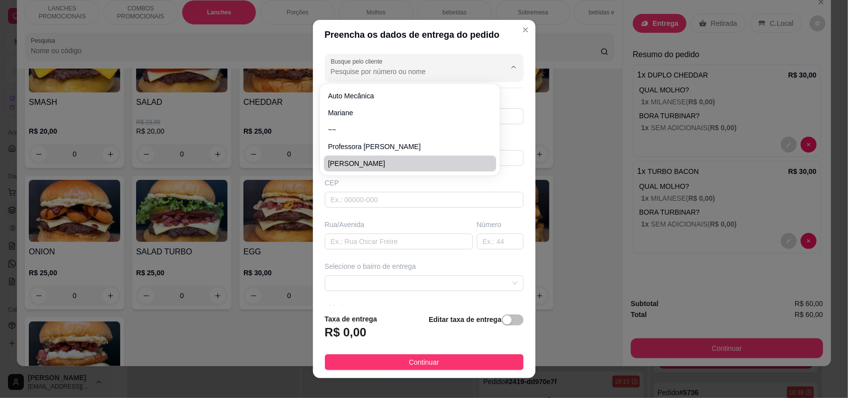
click at [567, 186] on div "Preencha os dados de entrega do pedido Busque pelo cliente Número de contato No…" at bounding box center [424, 199] width 848 height 398
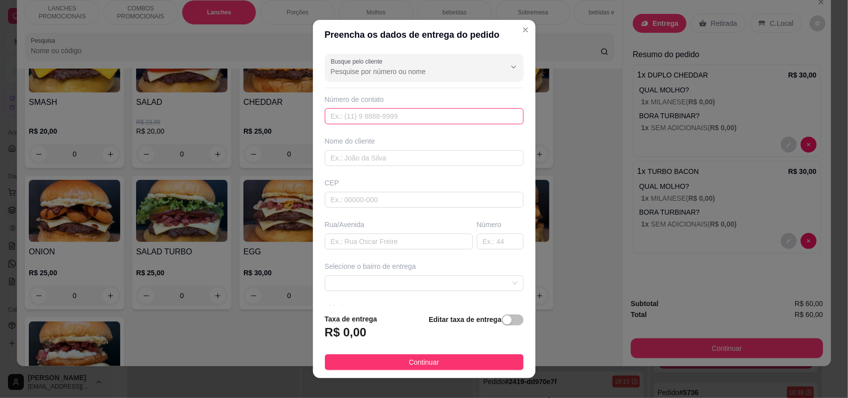
click at [388, 112] on input "text" at bounding box center [424, 116] width 199 height 16
type input "[PHONE_NUMBER]"
click at [364, 157] on input "text" at bounding box center [424, 158] width 199 height 16
click at [356, 155] on input "text" at bounding box center [424, 158] width 199 height 16
click at [355, 157] on input "text" at bounding box center [424, 158] width 199 height 16
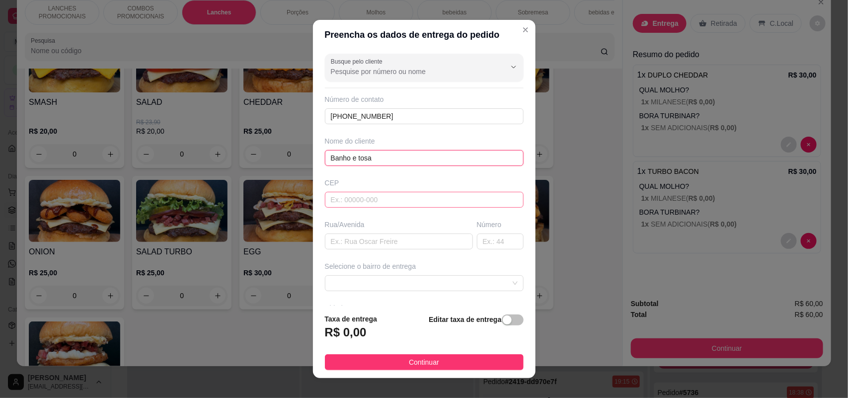
type input "Banho e tosa"
click at [363, 199] on input "text" at bounding box center [424, 200] width 199 height 16
click at [354, 239] on input "text" at bounding box center [399, 242] width 148 height 16
click at [371, 239] on input "text" at bounding box center [399, 242] width 148 height 16
type input "[GEOGRAPHIC_DATA]"
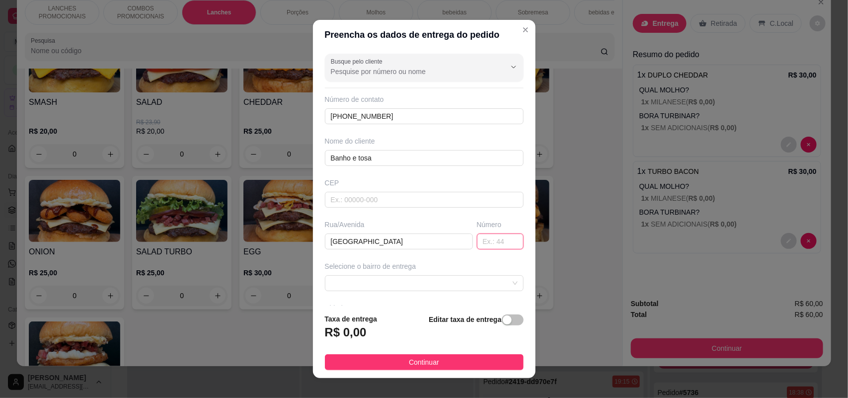
click at [477, 242] on input "text" at bounding box center [500, 242] width 47 height 16
click at [441, 281] on span at bounding box center [424, 283] width 187 height 15
type input "5867"
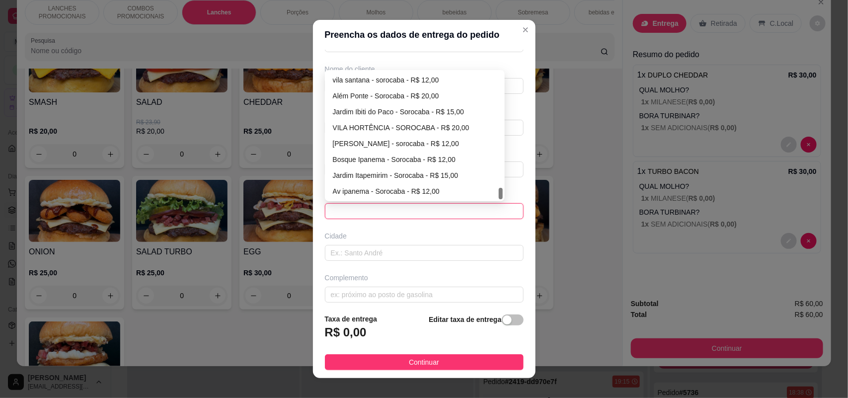
scroll to position [81, 0]
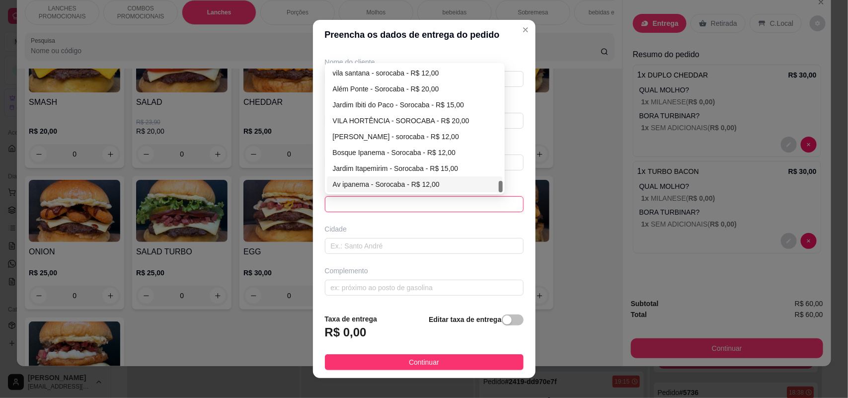
drag, startPoint x: 493, startPoint y: 185, endPoint x: 496, endPoint y: 175, distance: 10.4
click at [496, 175] on div "Jd. Simus / Cdd. Jardim - sorocaba - R$ 18,00 [GEOGRAPHIC_DATA] - sorocaba - R$…" at bounding box center [415, 128] width 176 height 127
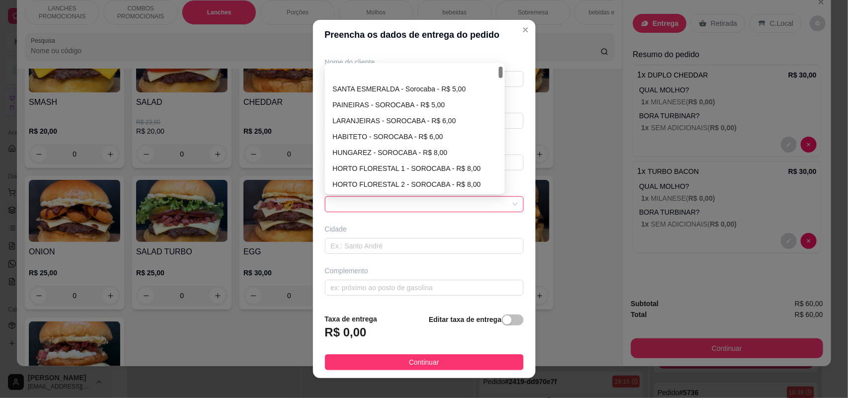
scroll to position [16, 0]
drag, startPoint x: 496, startPoint y: 184, endPoint x: 525, endPoint y: 70, distance: 118.1
click at [525, 70] on section "Preencha os dados de entrega do pedido Busque pelo cliente Número de contato [P…" at bounding box center [424, 199] width 223 height 358
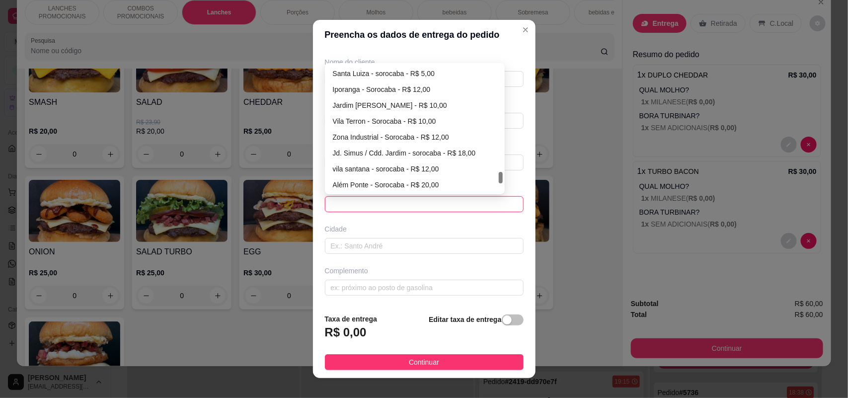
scroll to position [1241, 0]
drag, startPoint x: 495, startPoint y: 70, endPoint x: 495, endPoint y: 190, distance: 120.3
click at [495, 190] on div "Jd. Simus / Cdd. Jardim - sorocaba - R$ 18,00 [GEOGRAPHIC_DATA] - sorocaba - R$…" at bounding box center [415, 128] width 176 height 127
click at [417, 147] on div "Bosque Ipanema - Sorocaba - R$ 12,00" at bounding box center [415, 152] width 165 height 11
type input "Sorocaba"
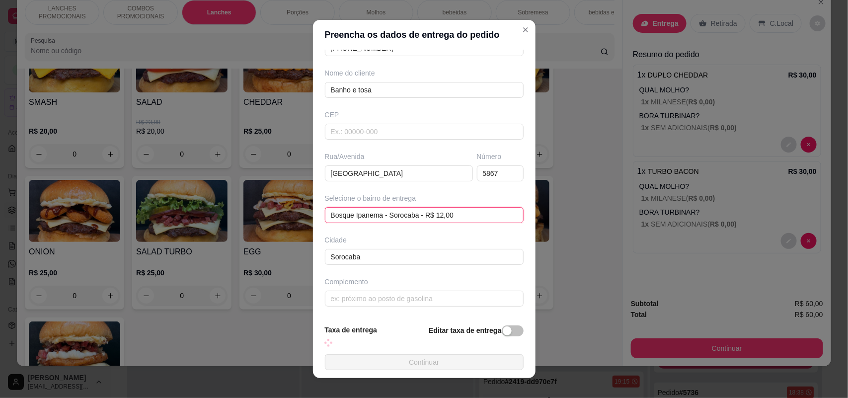
scroll to position [81, 0]
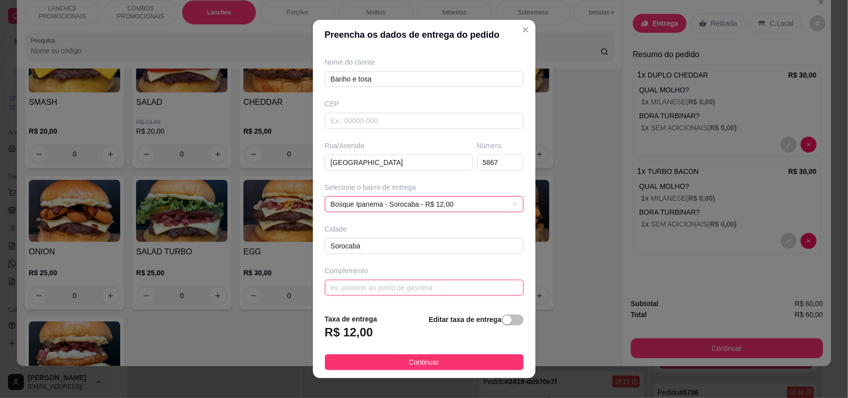
click at [384, 292] on input "text" at bounding box center [424, 288] width 199 height 16
click at [340, 284] on input "Refe; Cruz de ferro proximo ao mercado Super José" at bounding box center [424, 288] width 199 height 16
click at [341, 285] on input "Refe; Cruz de ferro proximo ao mercado Super José" at bounding box center [424, 288] width 199 height 16
type input "Refe: Cruz de ferro proximo ao mercado Super José"
click at [348, 332] on h3 "R$ 12,00" at bounding box center [349, 333] width 48 height 16
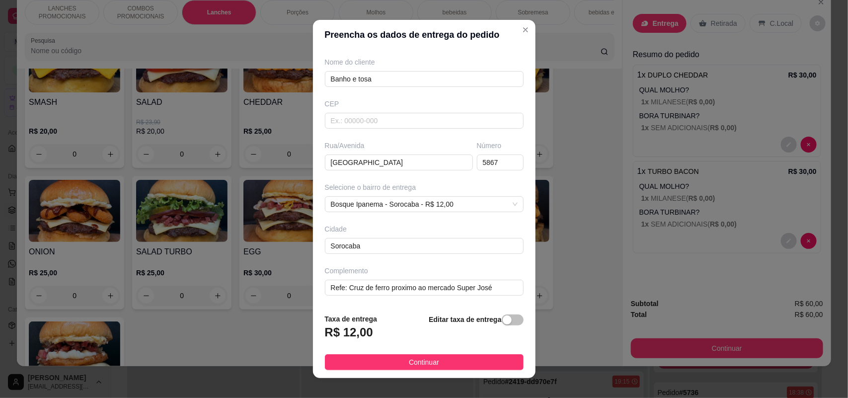
click at [343, 334] on h3 "R$ 12,00" at bounding box center [349, 333] width 48 height 16
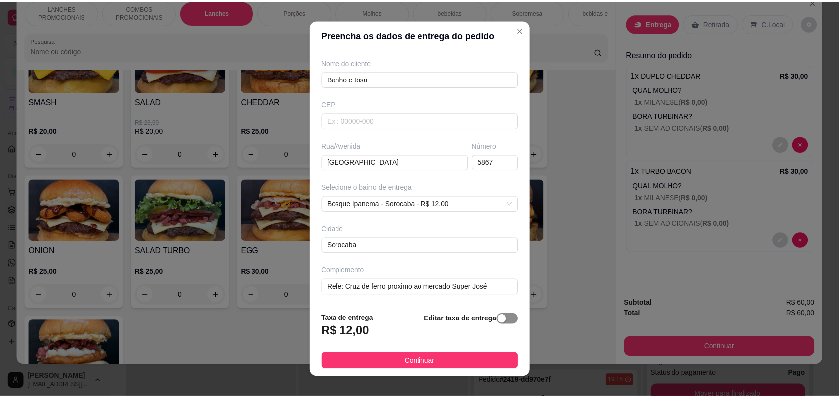
scroll to position [215, 0]
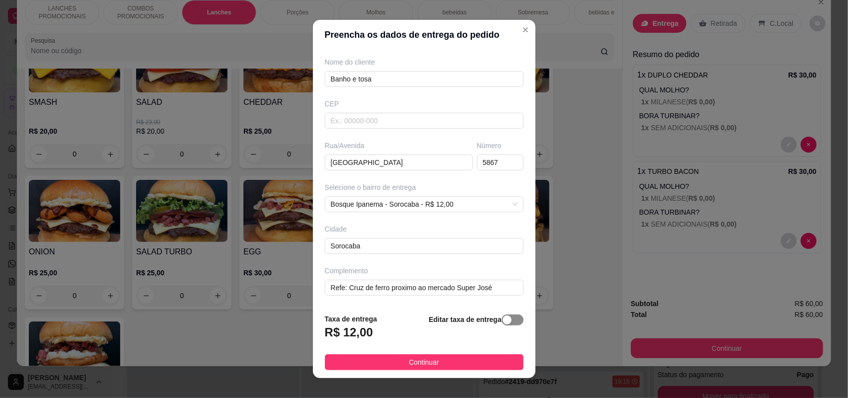
click at [503, 320] on div "button" at bounding box center [507, 320] width 9 height 9
click at [377, 331] on input "0,00" at bounding box center [379, 336] width 106 height 19
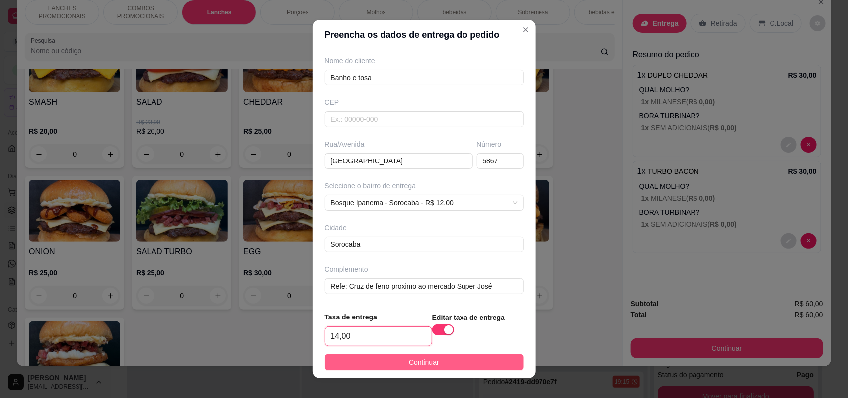
type input "14,00"
click at [422, 361] on span "Continuar" at bounding box center [424, 362] width 30 height 11
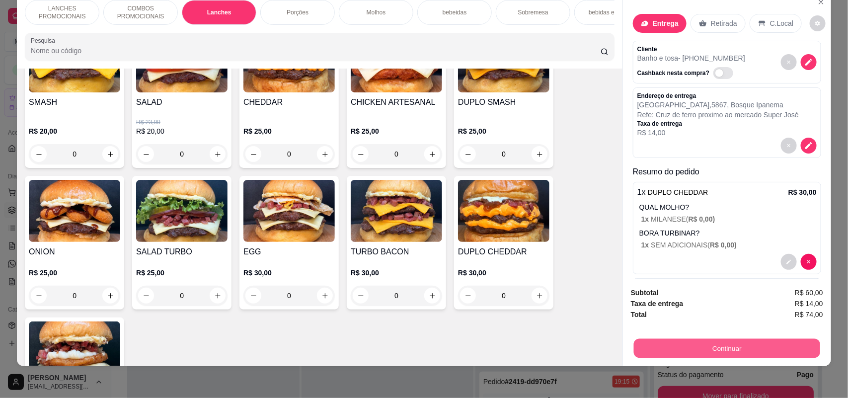
click at [686, 348] on button "Continuar" at bounding box center [727, 348] width 186 height 19
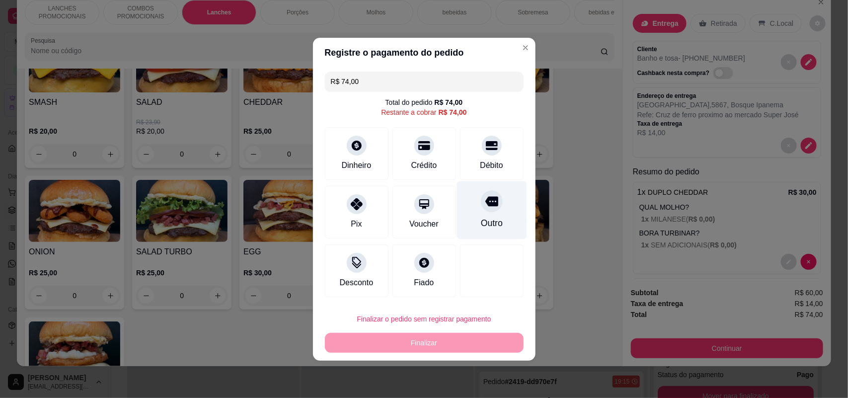
click at [479, 212] on div "Outro" at bounding box center [492, 210] width 70 height 58
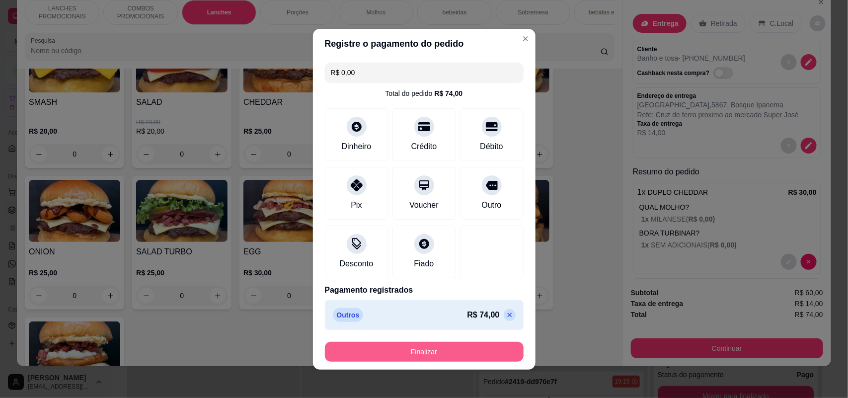
click at [445, 349] on button "Finalizar" at bounding box center [424, 352] width 199 height 20
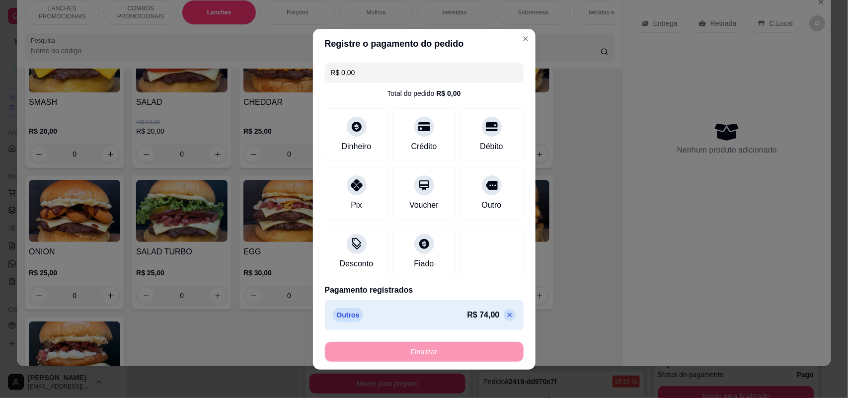
type input "-R$ 74,00"
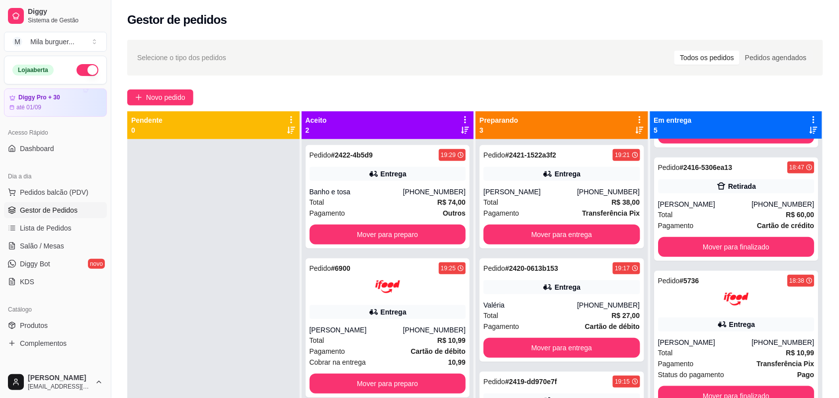
scroll to position [66, 0]
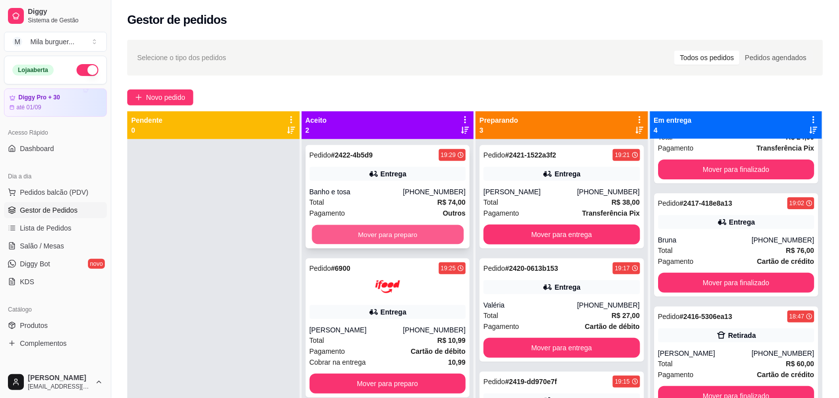
click at [405, 237] on button "Mover para preparo" at bounding box center [388, 234] width 152 height 19
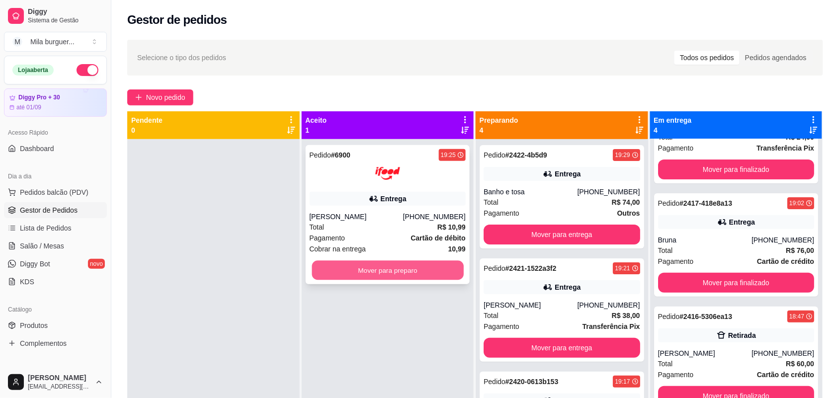
click at [406, 266] on button "Mover para preparo" at bounding box center [388, 270] width 152 height 19
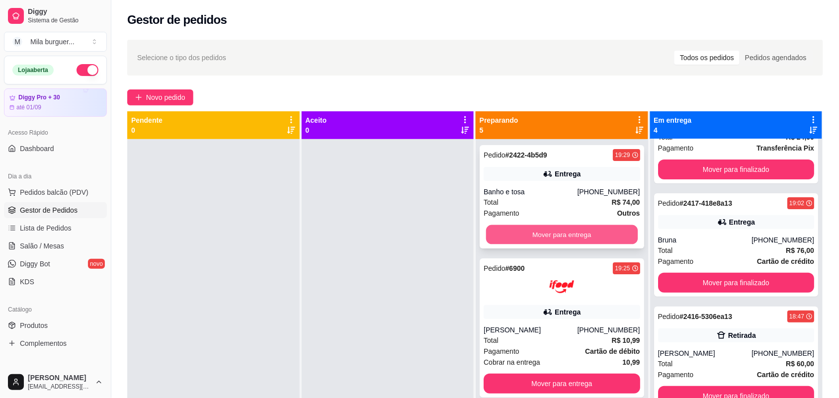
click at [576, 235] on button "Mover para entrega" at bounding box center [562, 234] width 152 height 19
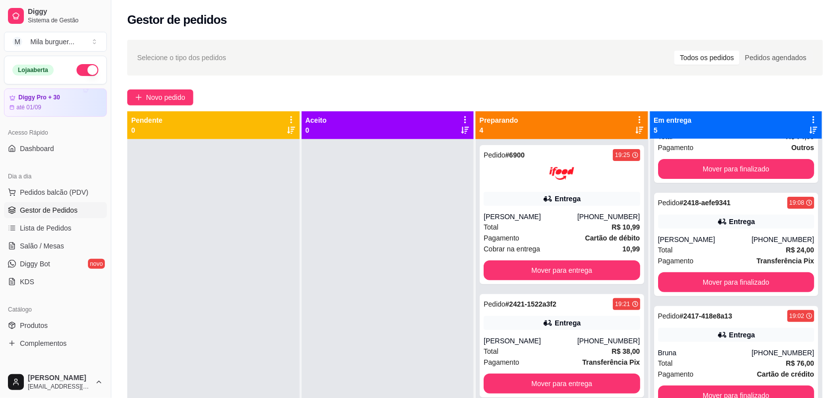
scroll to position [179, 0]
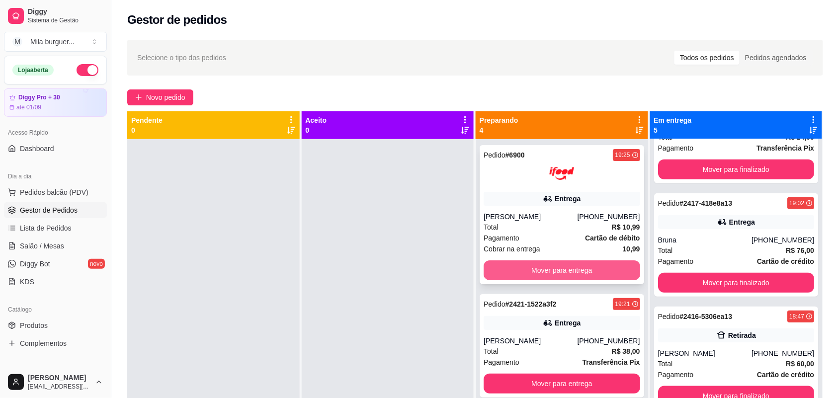
click at [575, 267] on button "Mover para entrega" at bounding box center [562, 270] width 157 height 20
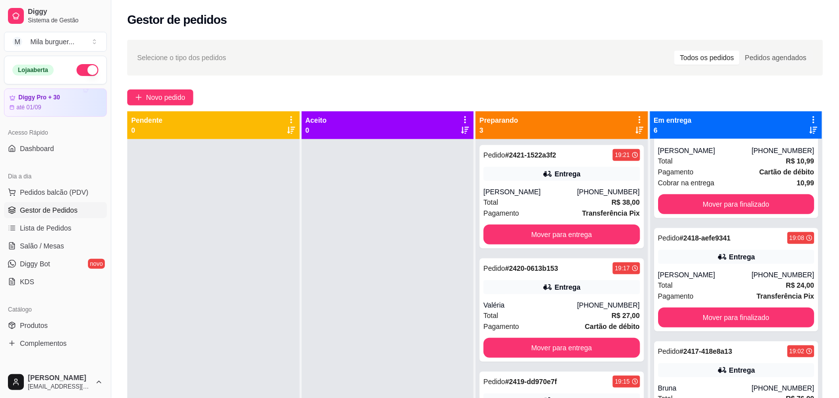
scroll to position [329, 0]
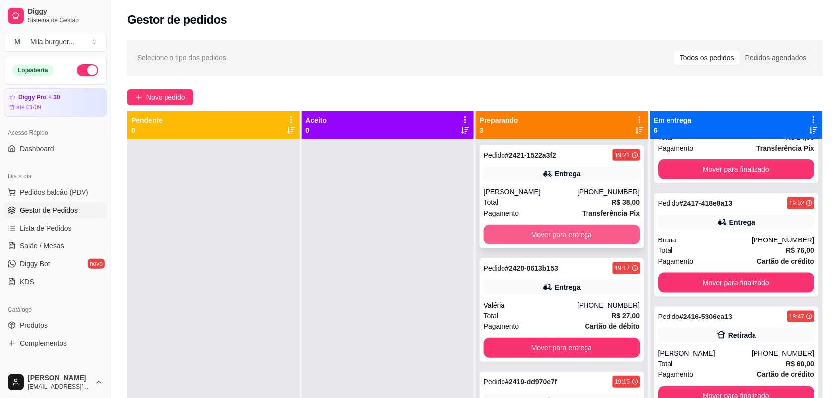
click at [579, 237] on button "Mover para entrega" at bounding box center [562, 235] width 157 height 20
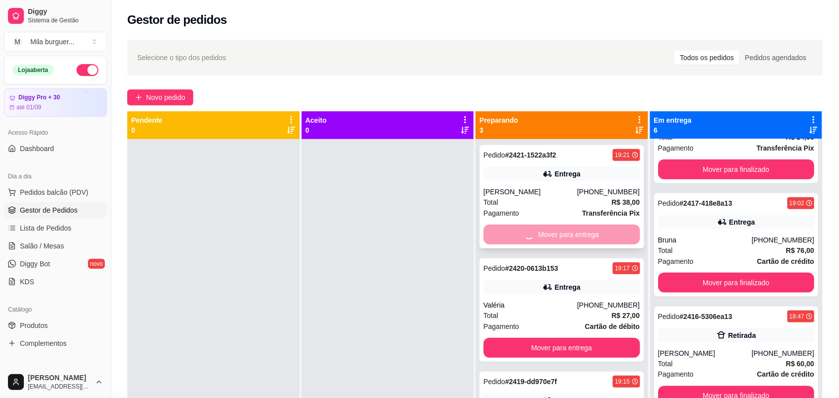
scroll to position [442, 0]
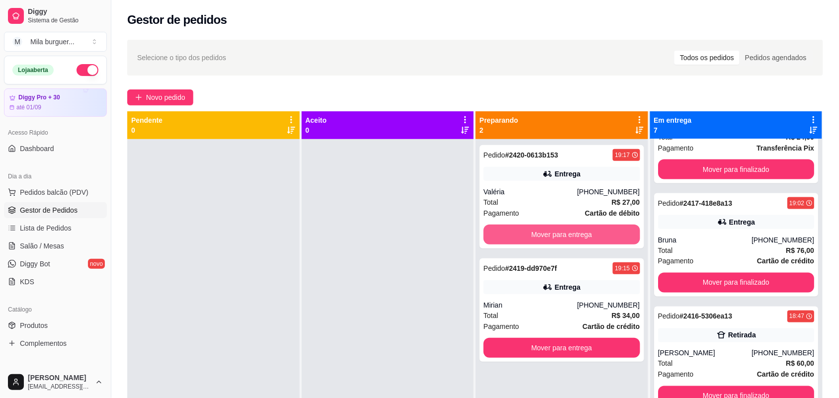
click at [579, 237] on button "Mover para entrega" at bounding box center [562, 235] width 157 height 20
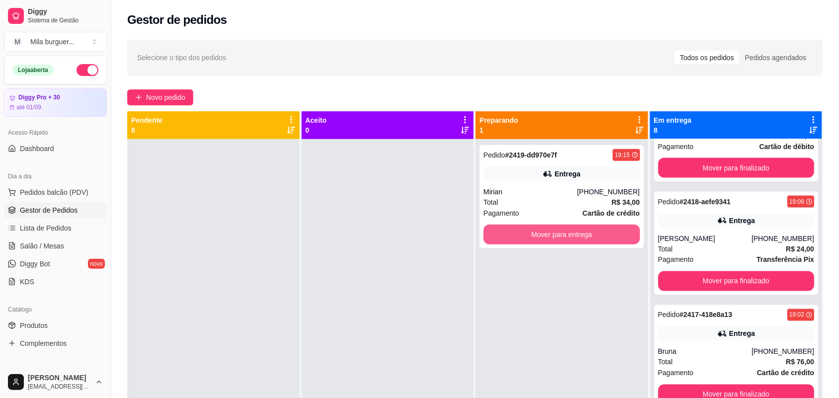
scroll to position [555, 0]
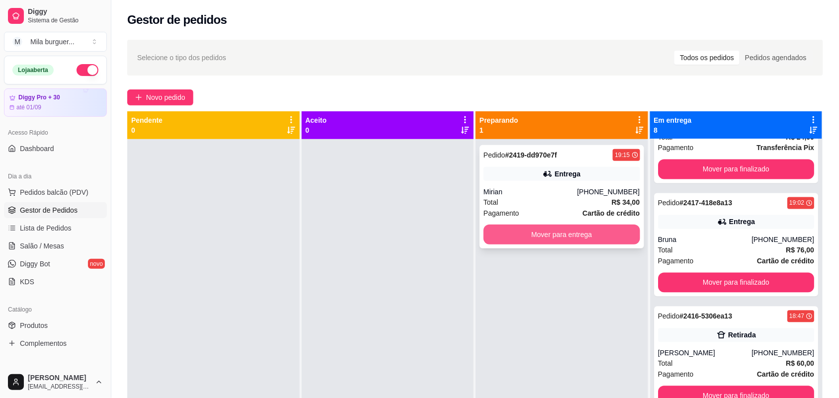
click at [579, 236] on button "Mover para entrega" at bounding box center [562, 235] width 157 height 20
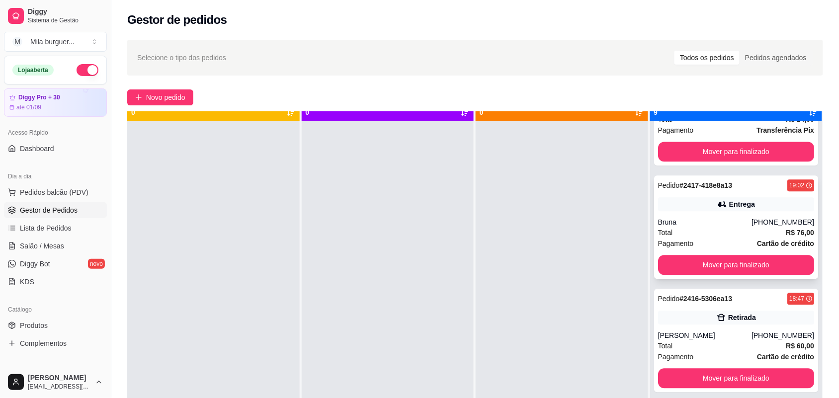
scroll to position [28, 0]
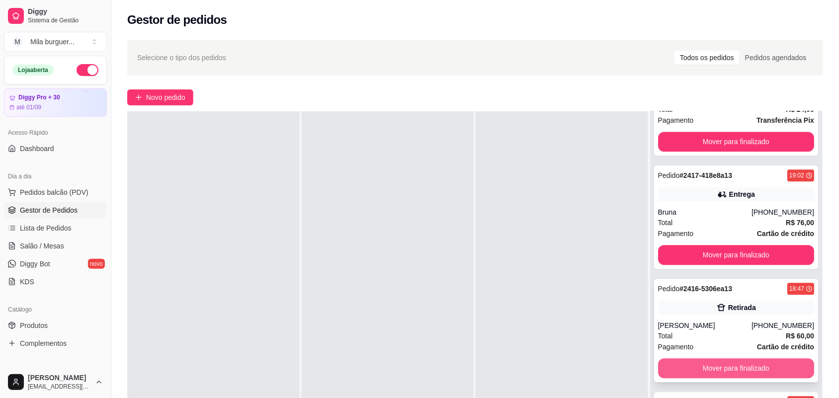
click at [708, 367] on button "Mover para finalizado" at bounding box center [736, 368] width 157 height 20
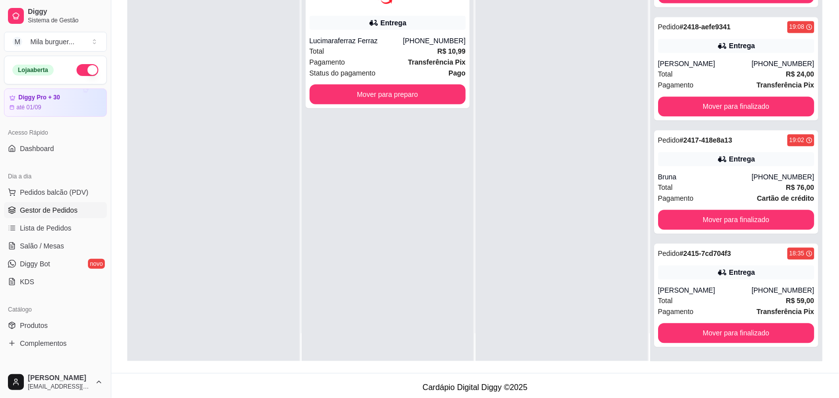
scroll to position [152, 0]
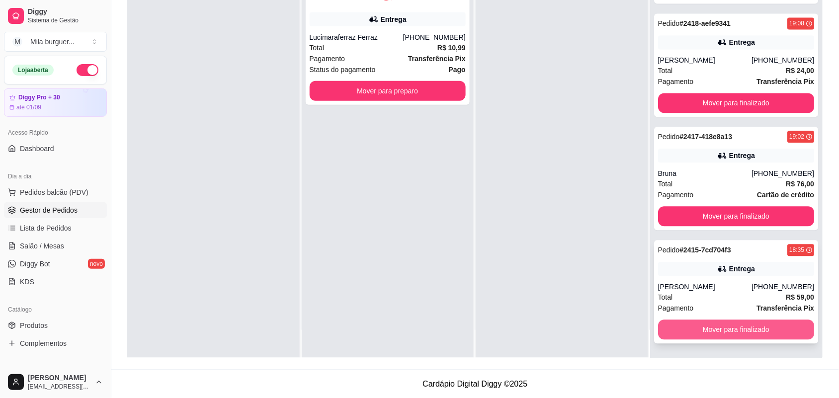
click at [714, 333] on button "Mover para finalizado" at bounding box center [736, 330] width 157 height 20
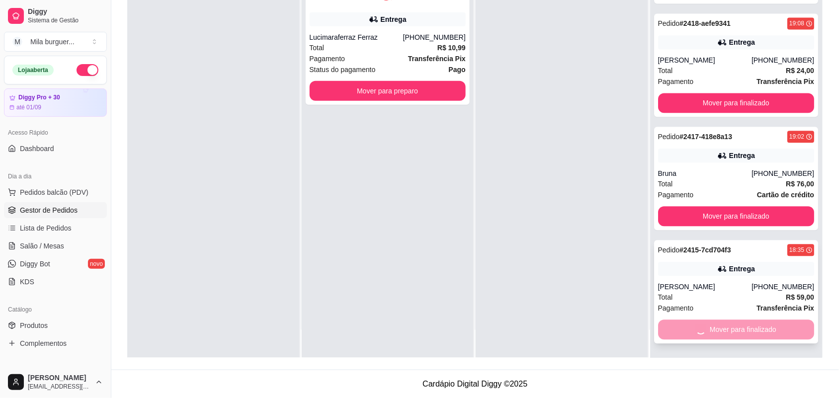
scroll to position [442, 0]
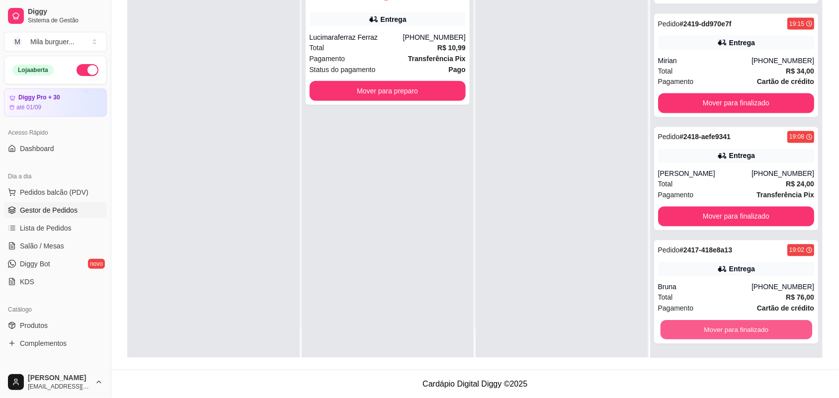
click at [714, 333] on button "Mover para finalizado" at bounding box center [736, 330] width 152 height 19
click at [714, 333] on button "Mover para finalizado" at bounding box center [736, 330] width 157 height 20
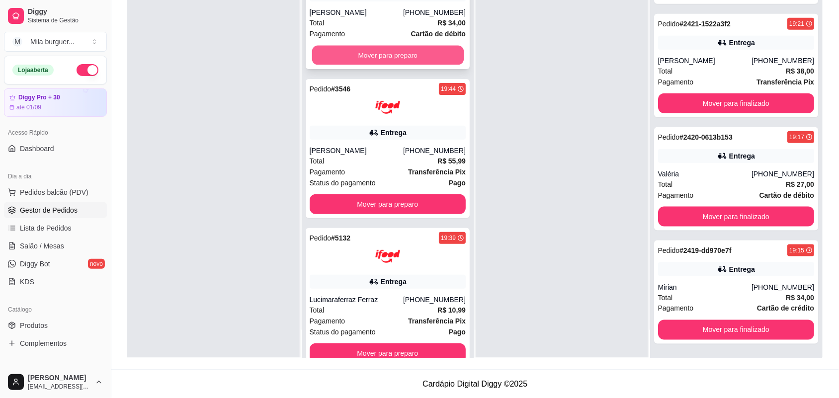
click at [358, 53] on button "Mover para preparo" at bounding box center [388, 55] width 152 height 19
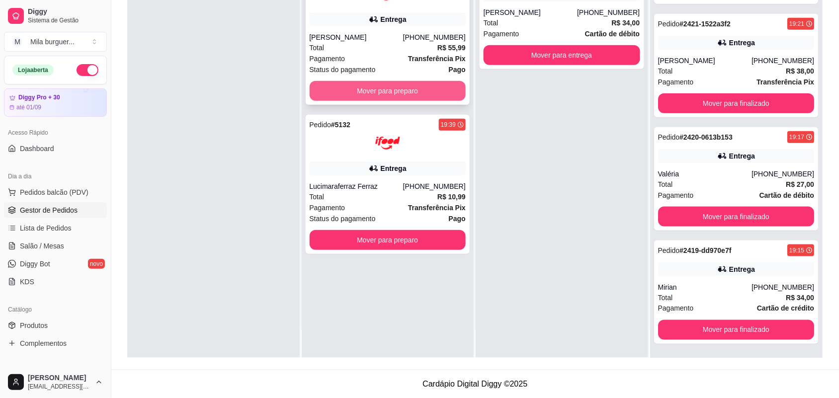
click at [382, 91] on button "Mover para preparo" at bounding box center [388, 91] width 157 height 20
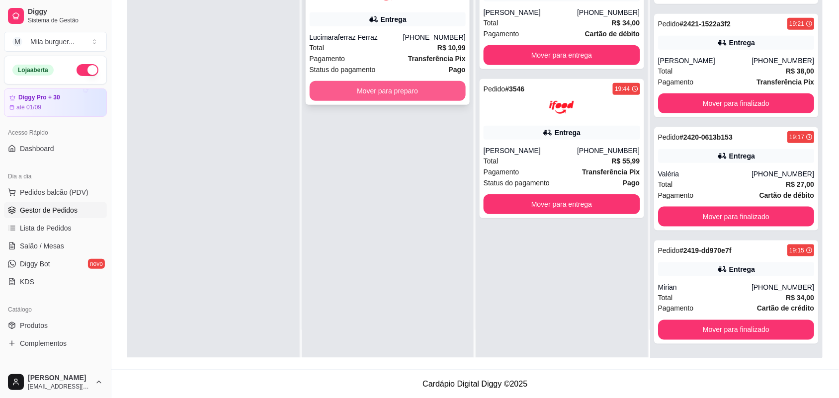
click at [382, 95] on button "Mover para preparo" at bounding box center [388, 91] width 157 height 20
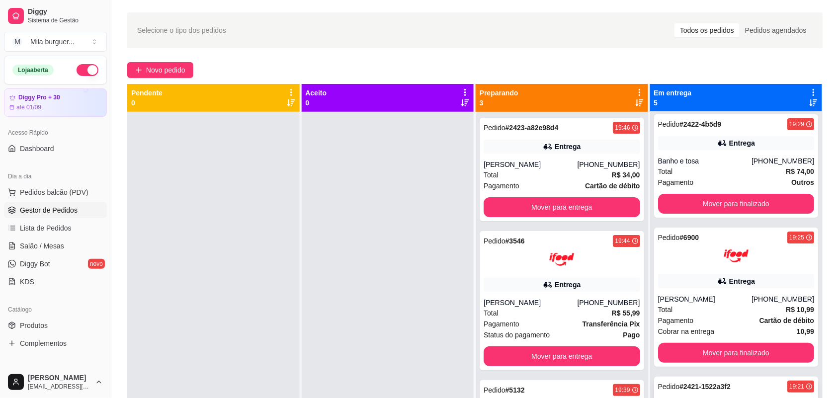
scroll to position [0, 0]
